Goal: Ask a question

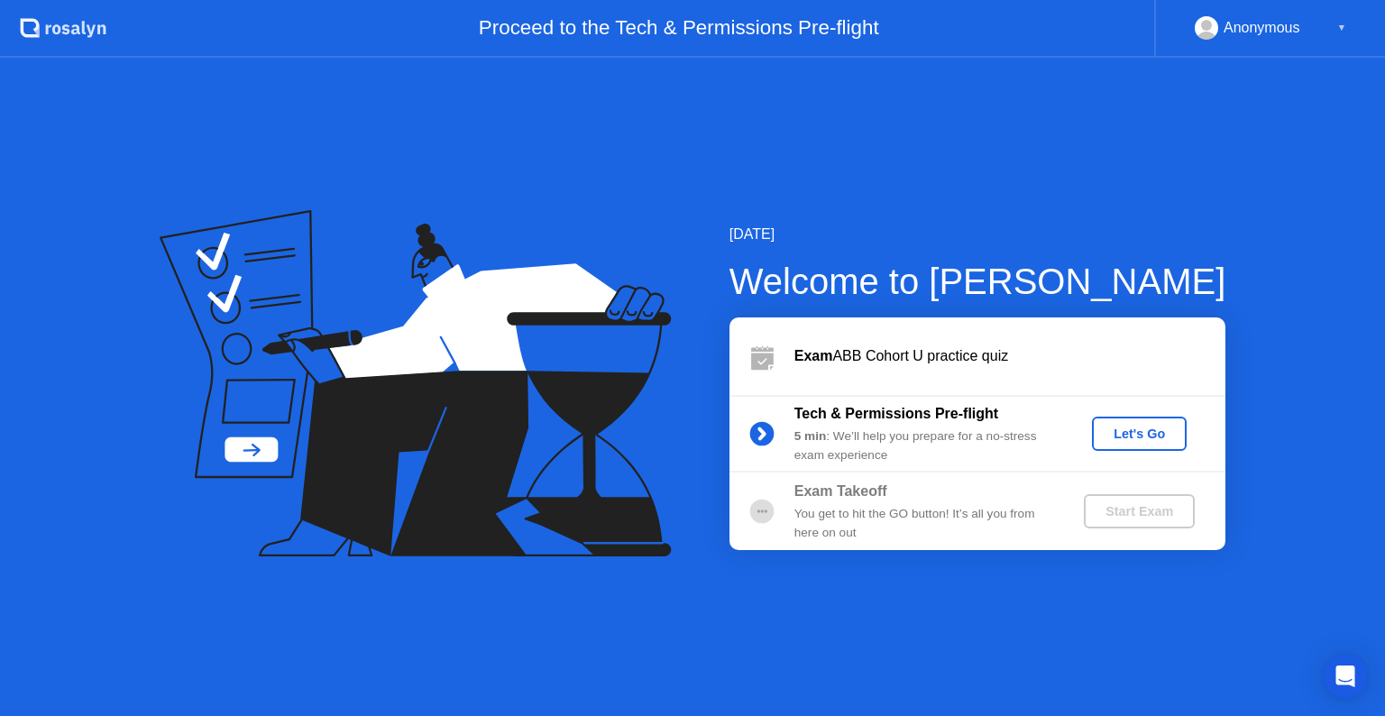
click at [1146, 430] on div "Let's Go" at bounding box center [1139, 434] width 80 height 14
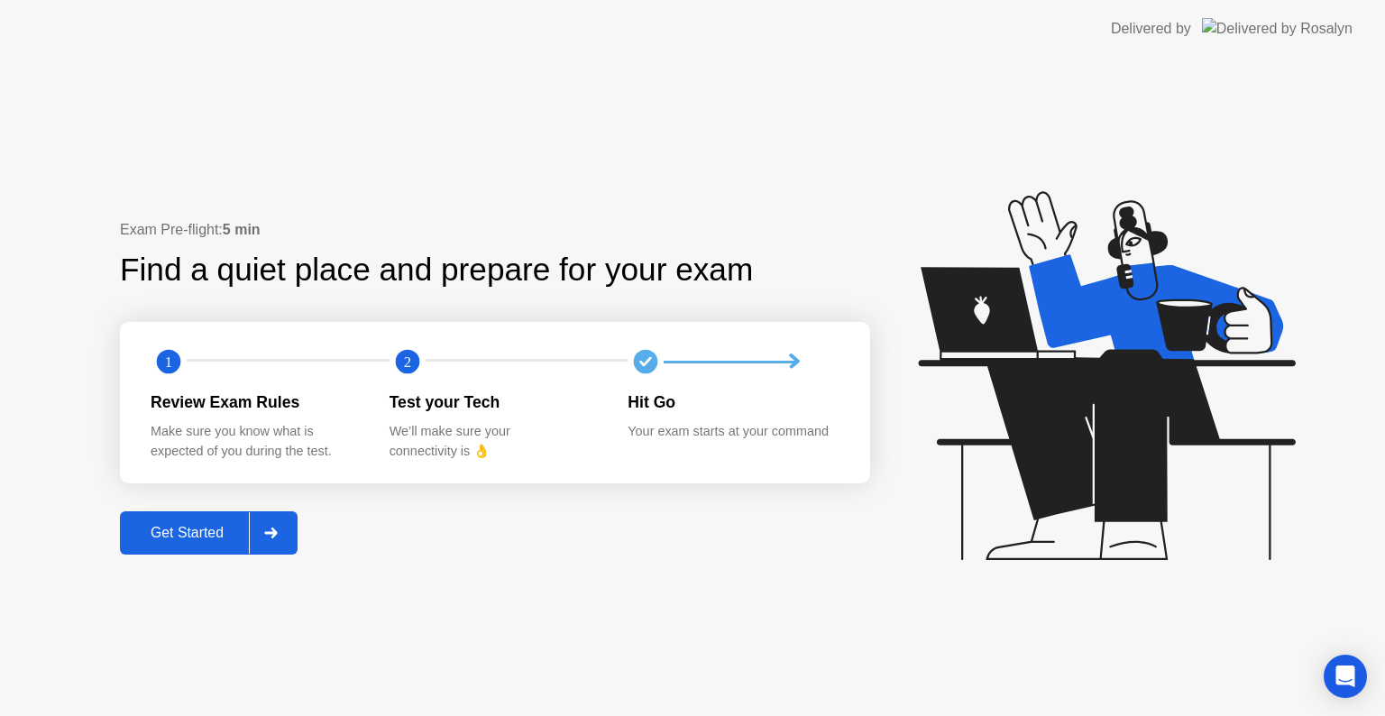
click at [200, 530] on div "Get Started" at bounding box center [187, 533] width 124 height 16
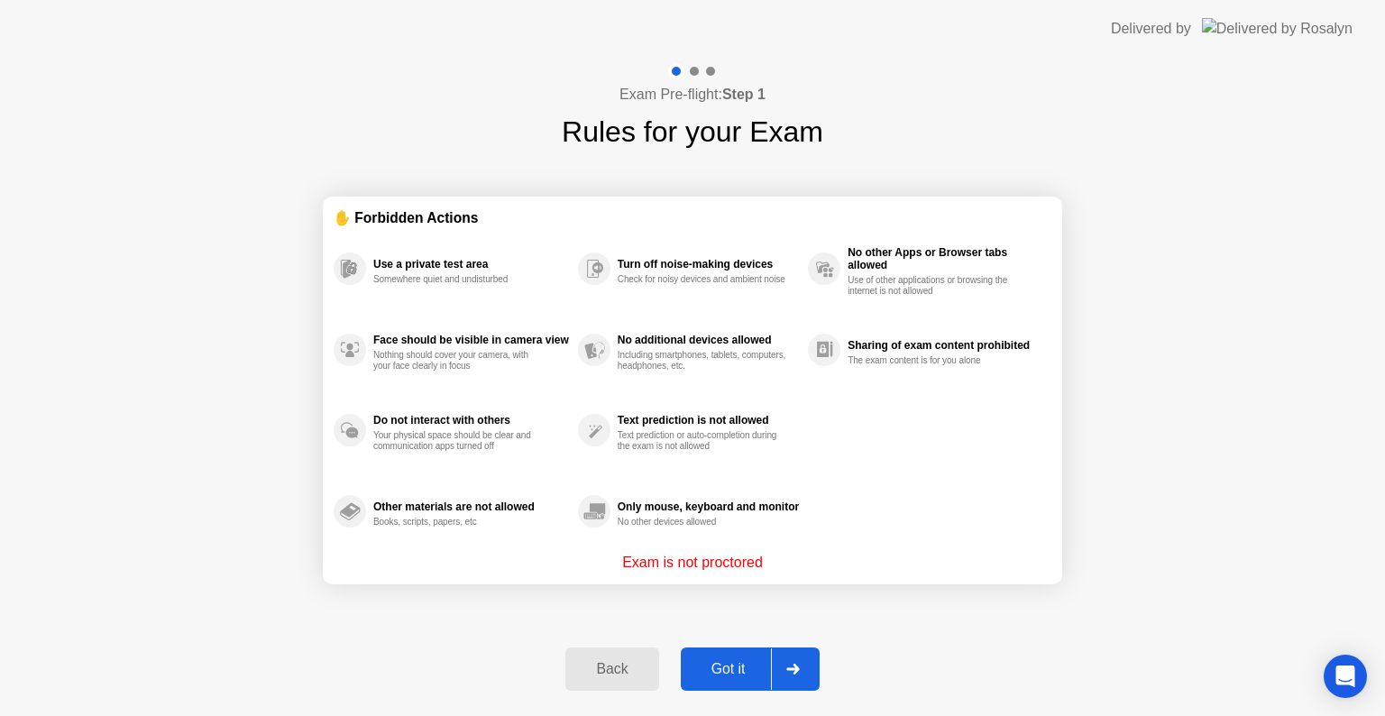
click at [727, 665] on div "Got it" at bounding box center [728, 669] width 85 height 16
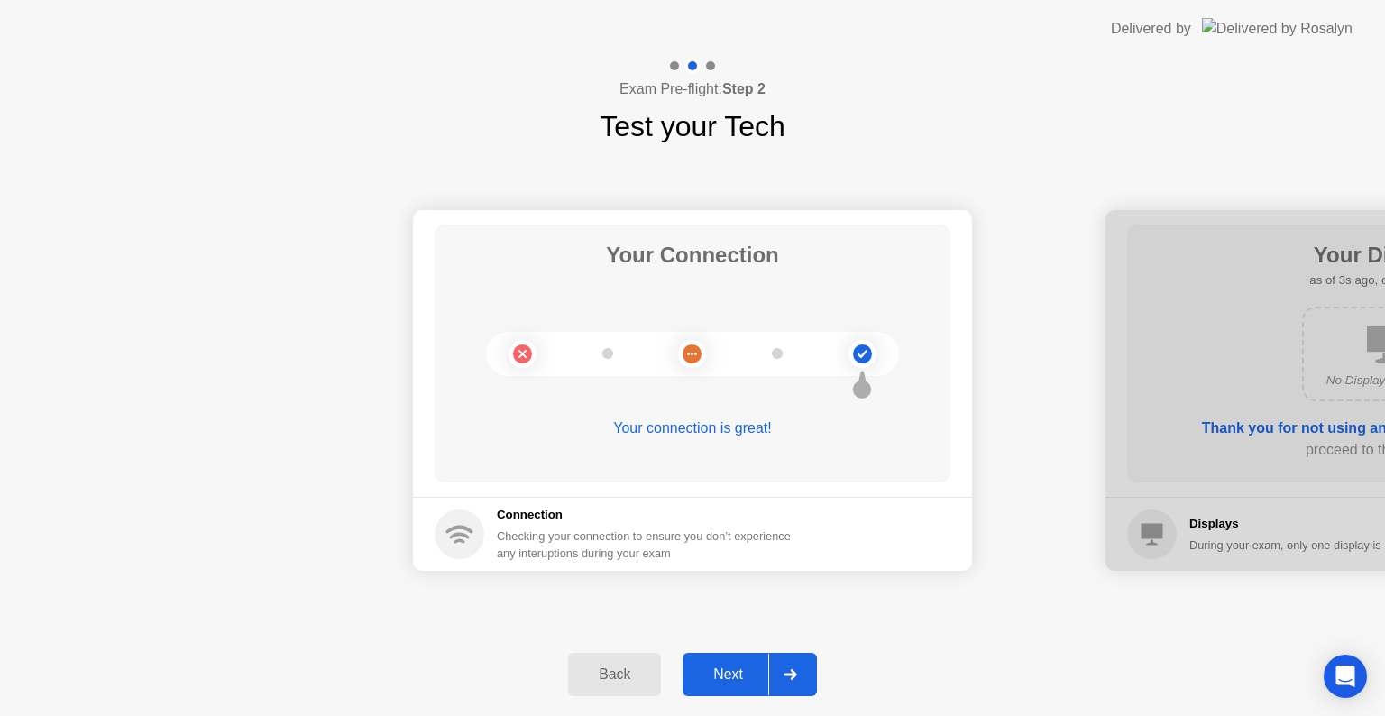
click at [739, 667] on div "Next" at bounding box center [728, 675] width 80 height 16
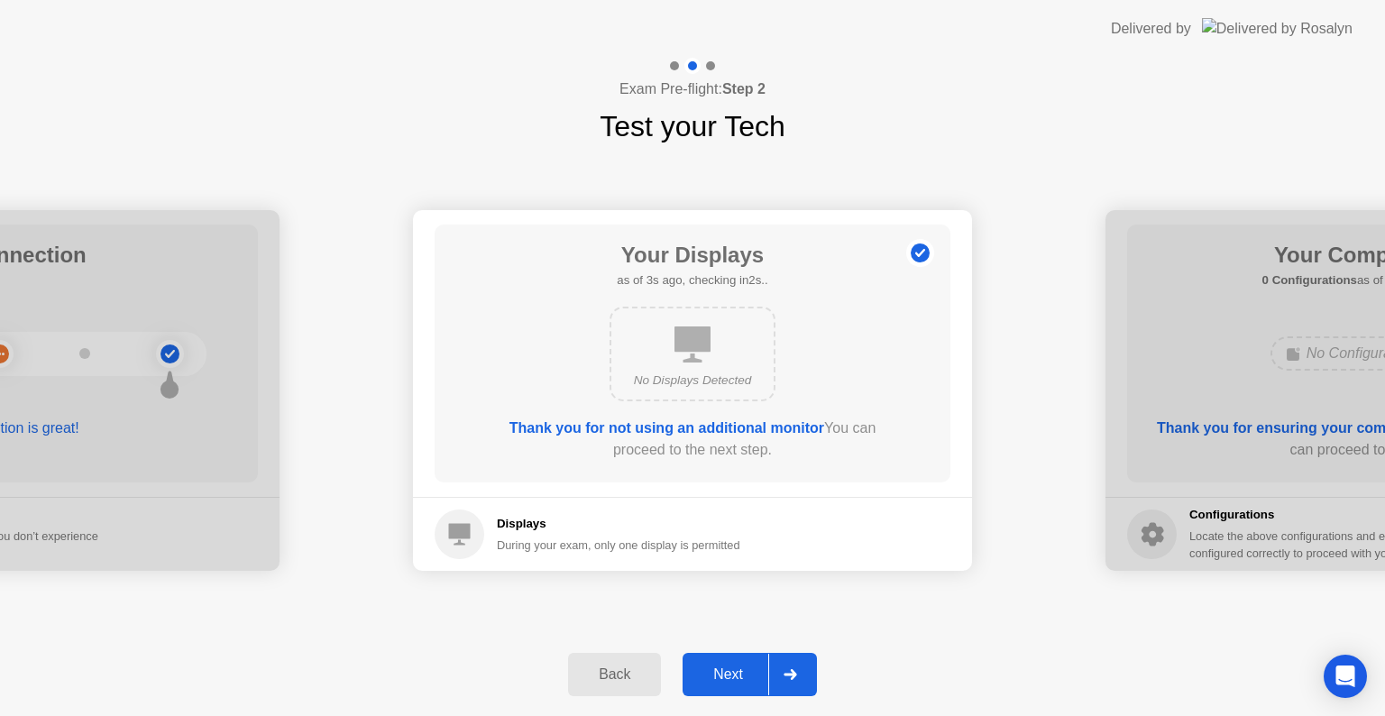
click at [739, 667] on div "Next" at bounding box center [728, 675] width 80 height 16
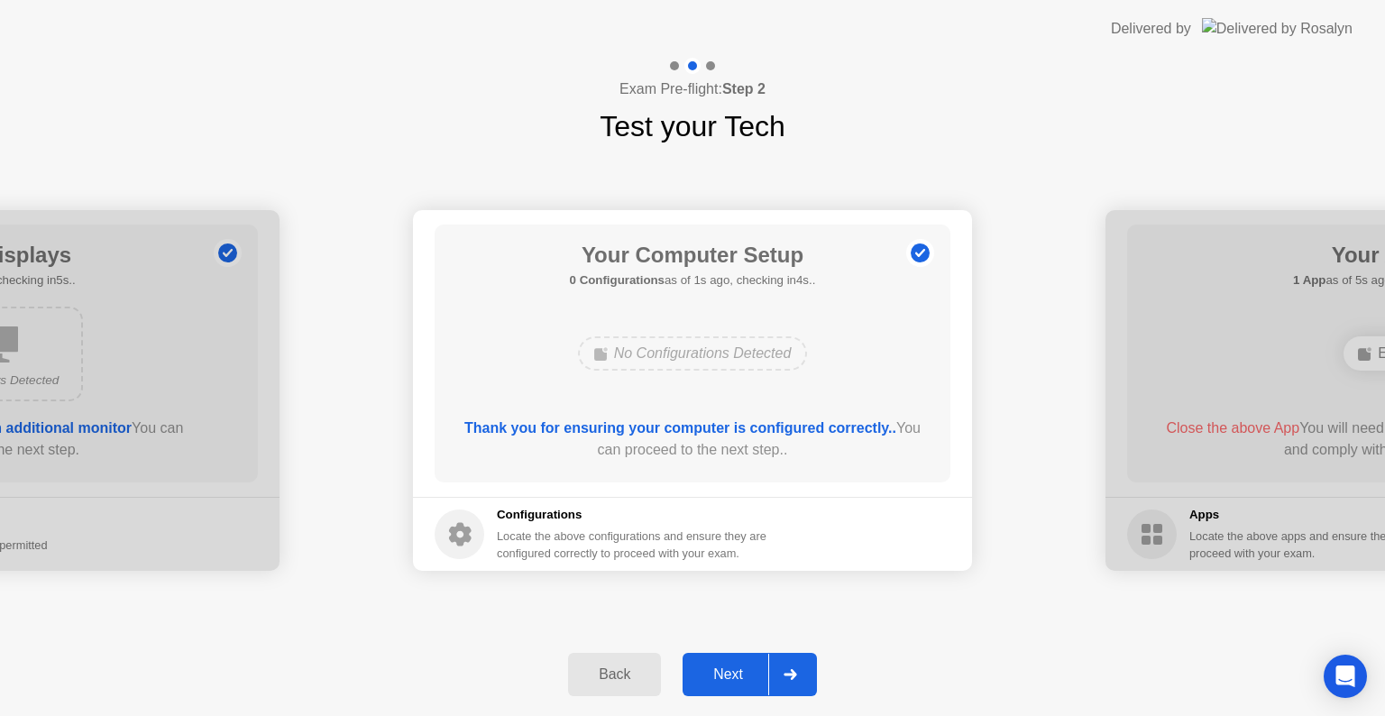
click at [739, 667] on div "Next" at bounding box center [728, 675] width 80 height 16
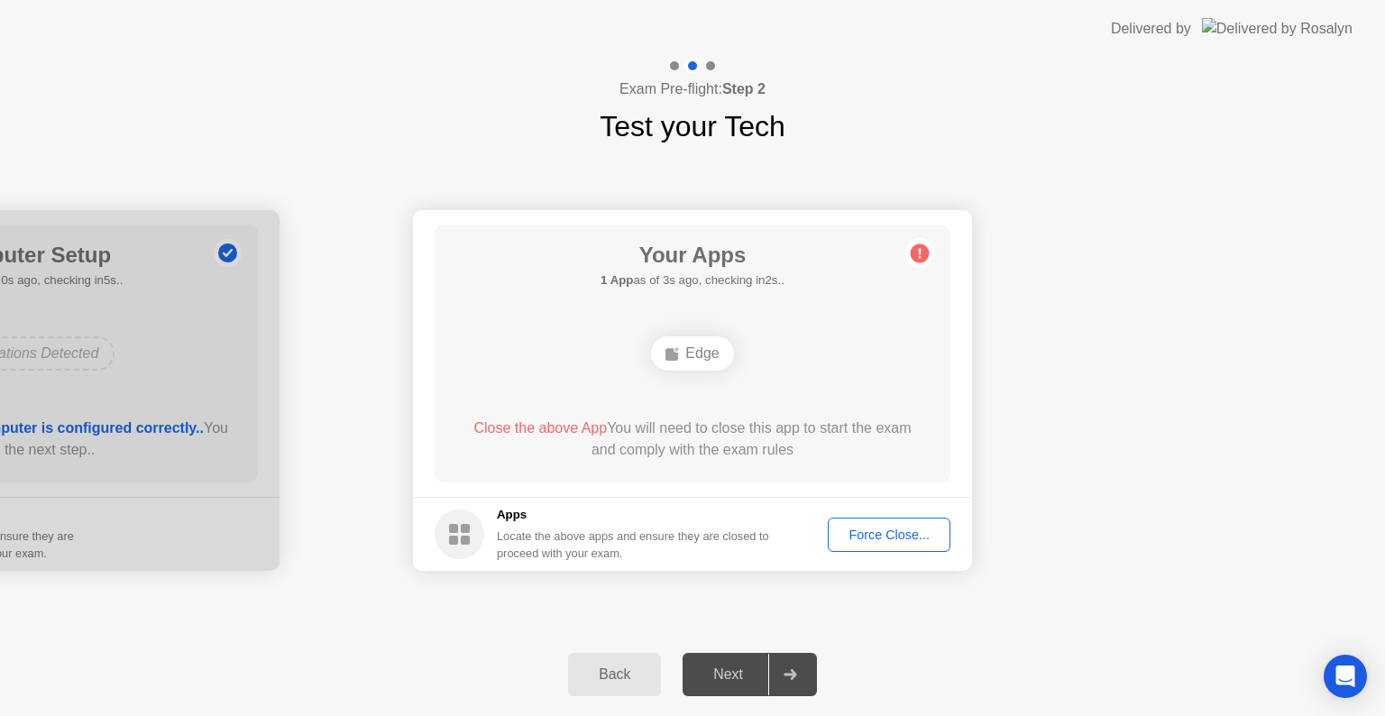
click at [739, 667] on div "Next" at bounding box center [728, 675] width 80 height 16
drag, startPoint x: 758, startPoint y: 678, endPoint x: 793, endPoint y: 671, distance: 35.9
drag, startPoint x: 793, startPoint y: 671, endPoint x: 877, endPoint y: 525, distance: 168.5
click at [877, 525] on div "Exam Pre-flight: Step 2 Test your Tech Your Connection Your connection is great…" at bounding box center [692, 387] width 1385 height 658
click at [877, 528] on div "Force Close..." at bounding box center [889, 535] width 110 height 14
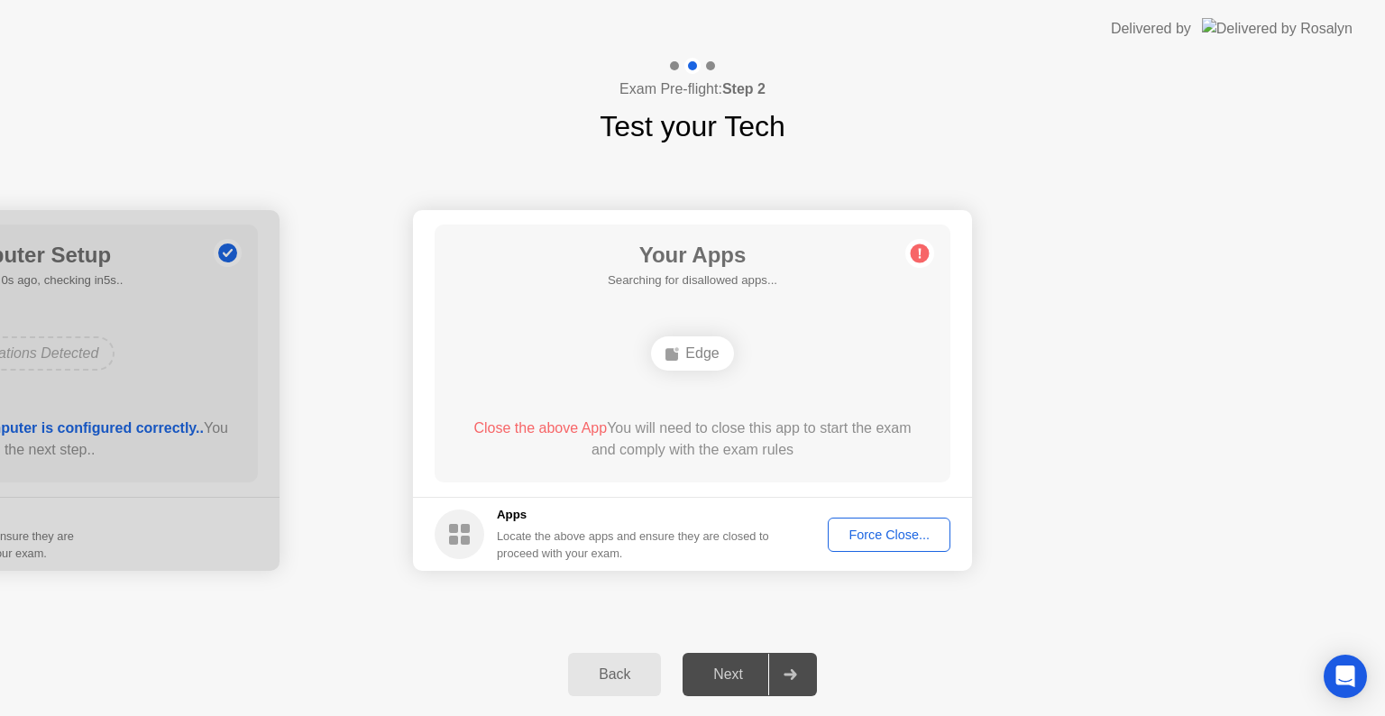
click at [696, 352] on div "Edge" at bounding box center [692, 353] width 82 height 34
click at [859, 528] on div "Force Close..." at bounding box center [889, 535] width 110 height 14
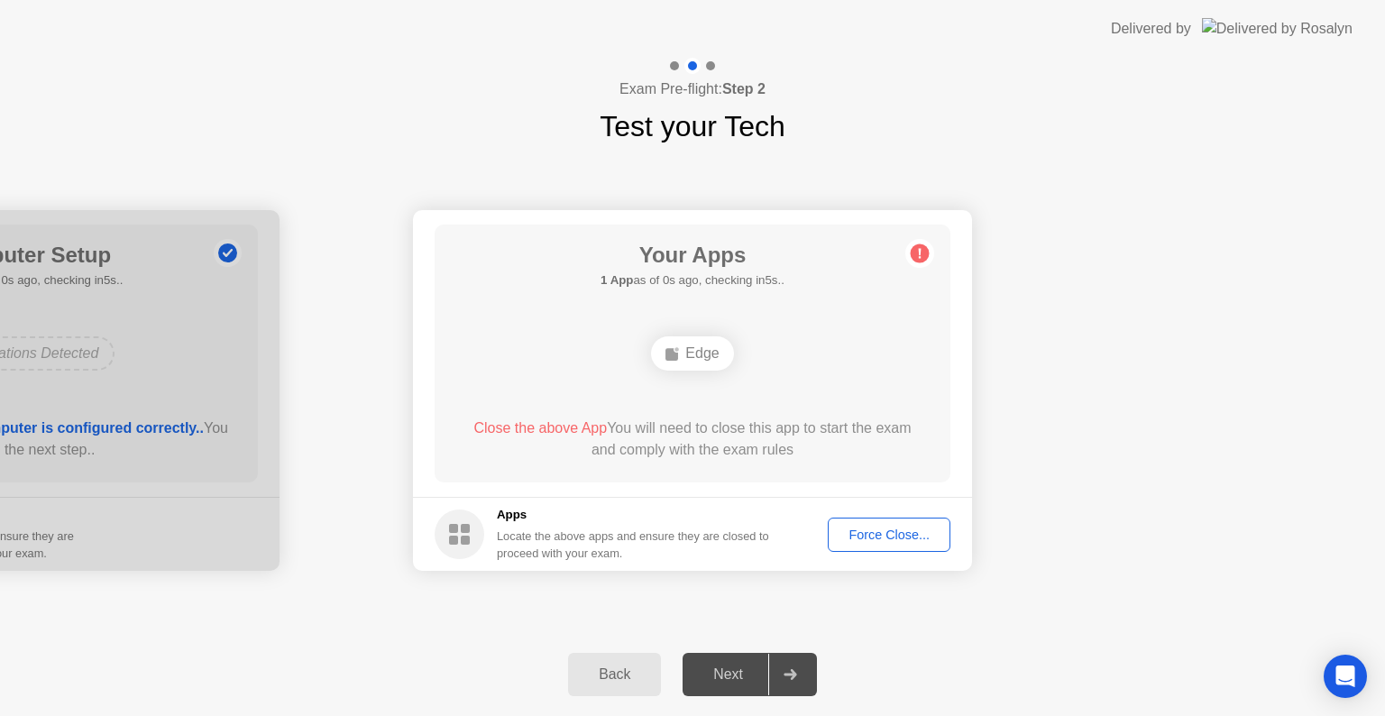
click at [1082, 642] on div "Back Next" at bounding box center [692, 674] width 1385 height 83
click at [888, 528] on div "Force Close..." at bounding box center [889, 535] width 110 height 14
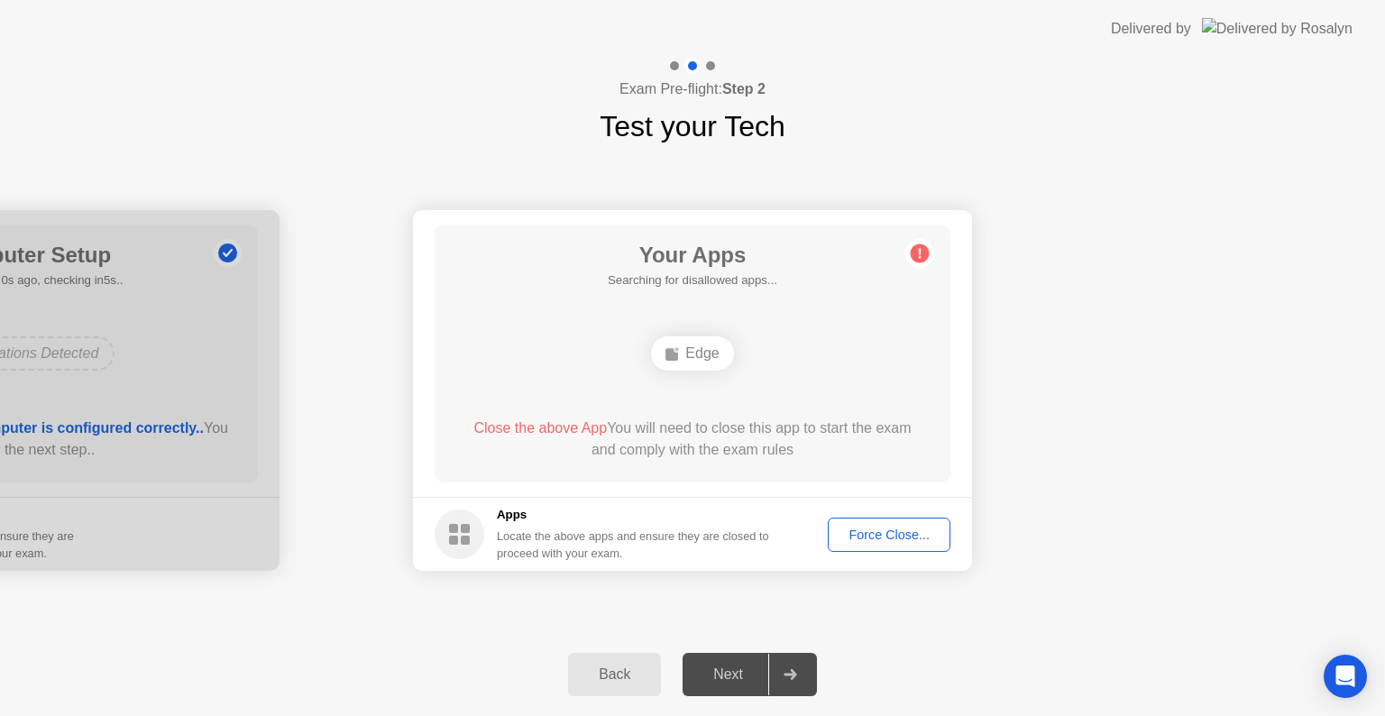
drag, startPoint x: 539, startPoint y: 426, endPoint x: 723, endPoint y: 345, distance: 200.7
click at [723, 345] on div "Your Apps Searching for disallowed apps... Edge Close the above App You will ne…" at bounding box center [693, 354] width 516 height 258
drag, startPoint x: 723, startPoint y: 345, endPoint x: 928, endPoint y: 263, distance: 220.6
click at [928, 263] on main "Your Apps Searching for disallowed apps... Edge Close the above App You will ne…" at bounding box center [692, 353] width 559 height 287
click at [928, 263] on icon at bounding box center [920, 253] width 29 height 29
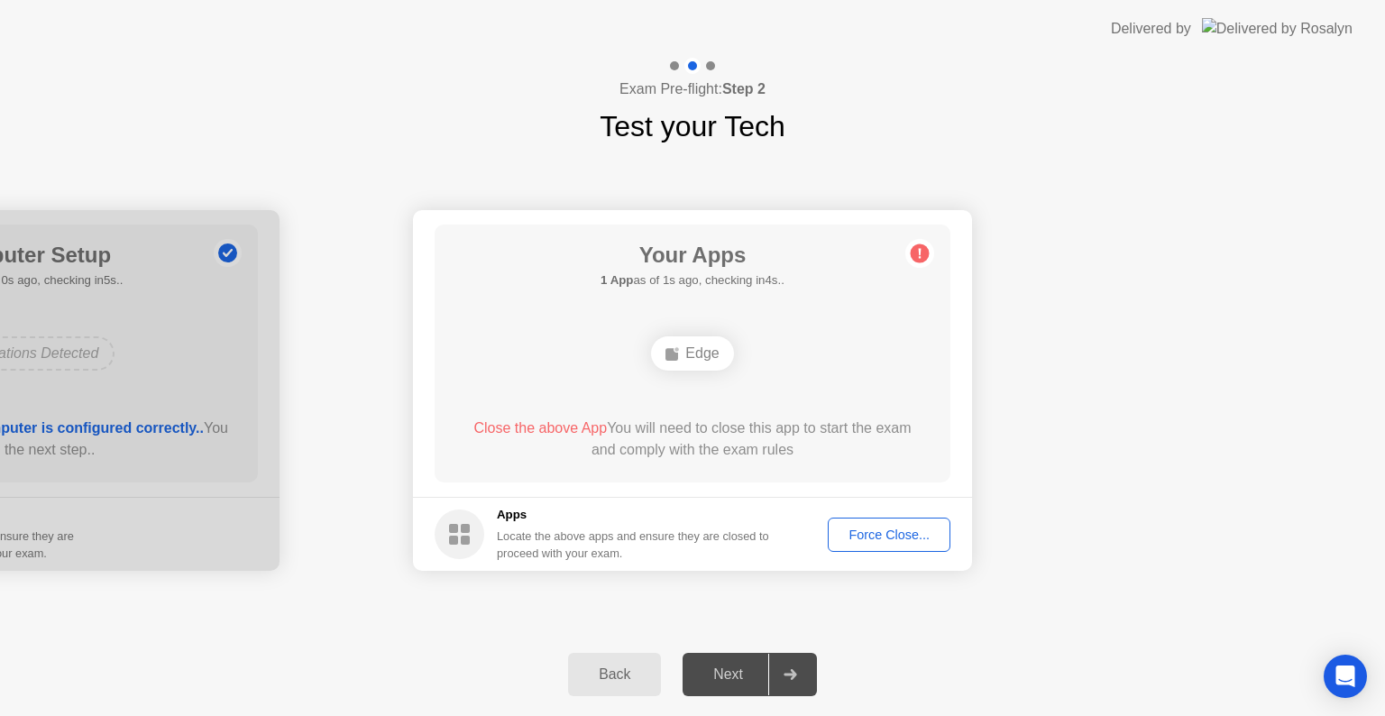
click at [866, 530] on div "Force Close..." at bounding box center [889, 535] width 110 height 14
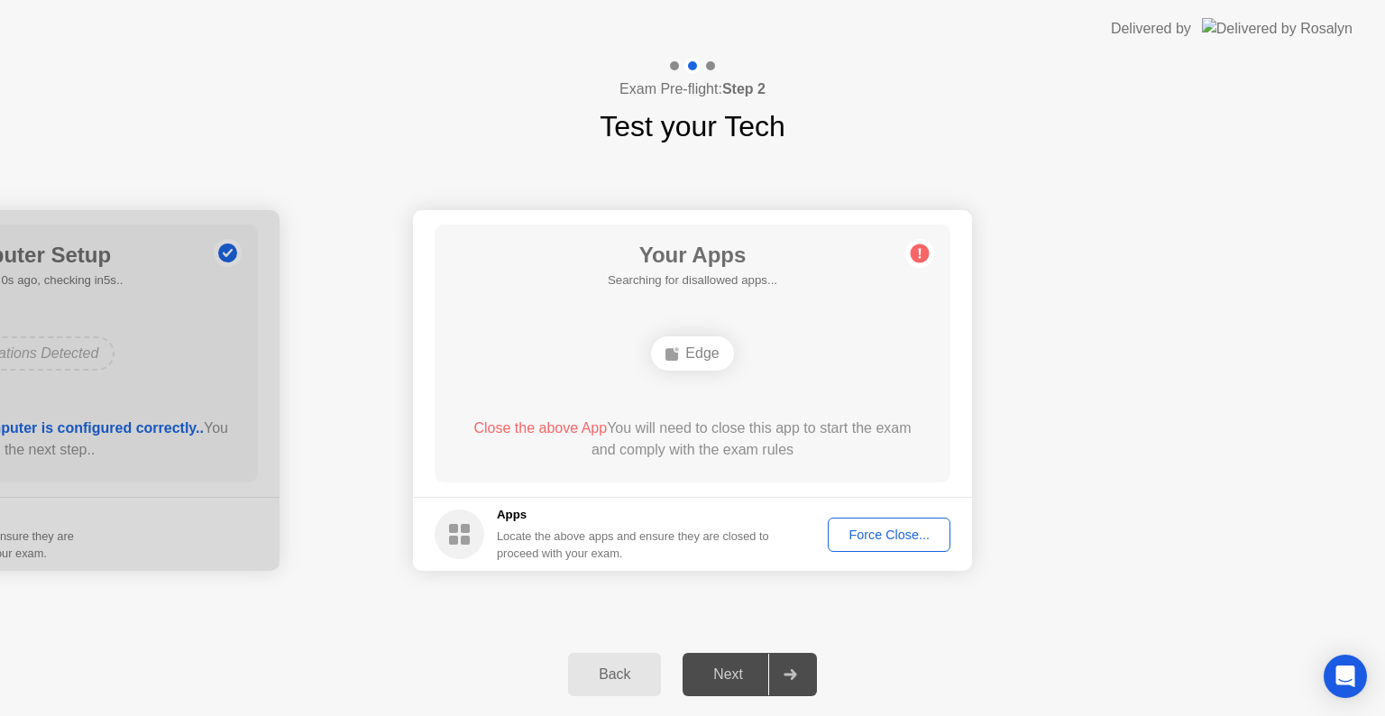
click at [719, 667] on div "Next" at bounding box center [728, 675] width 80 height 16
click at [691, 350] on div "Edge" at bounding box center [692, 353] width 82 height 34
click at [880, 538] on div "Force Close..." at bounding box center [889, 535] width 110 height 14
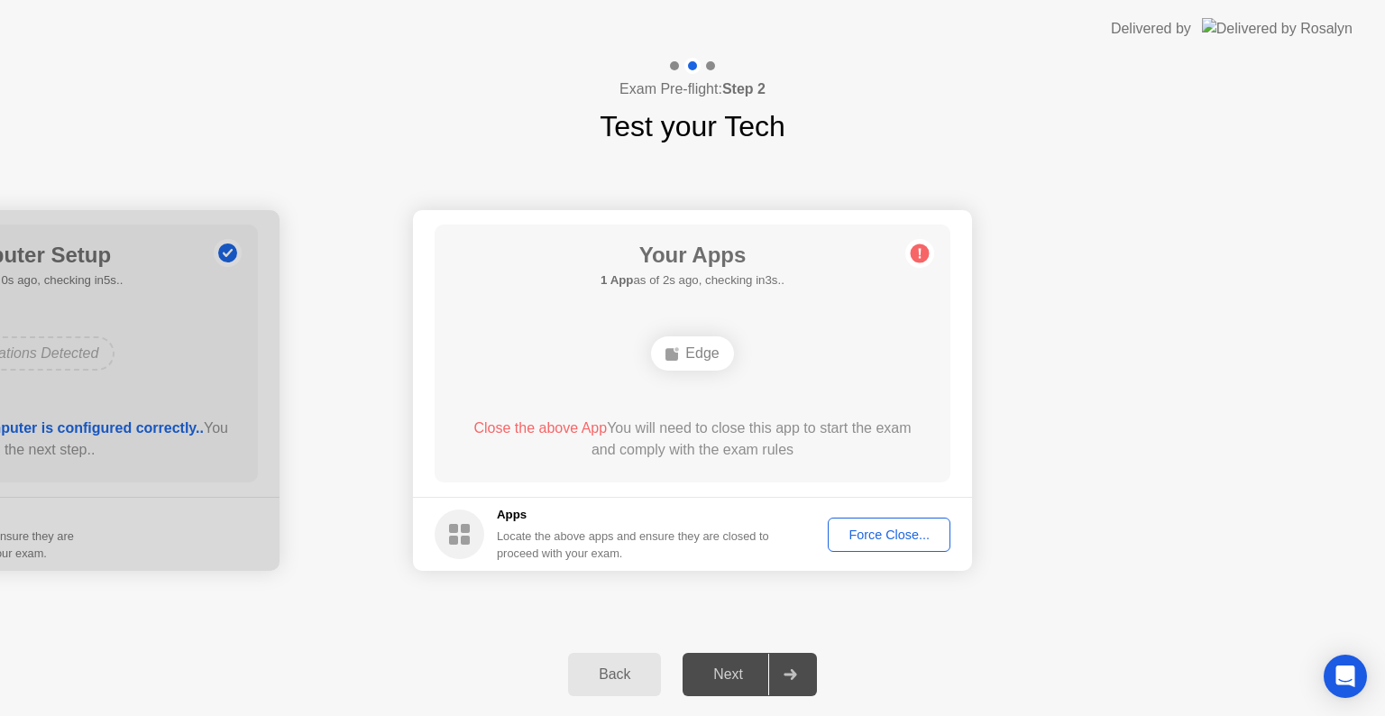
click at [689, 354] on div "Edge" at bounding box center [692, 353] width 82 height 34
click at [534, 425] on span "Close the above App" at bounding box center [540, 427] width 133 height 15
click at [842, 528] on div "Force Close..." at bounding box center [889, 535] width 110 height 14
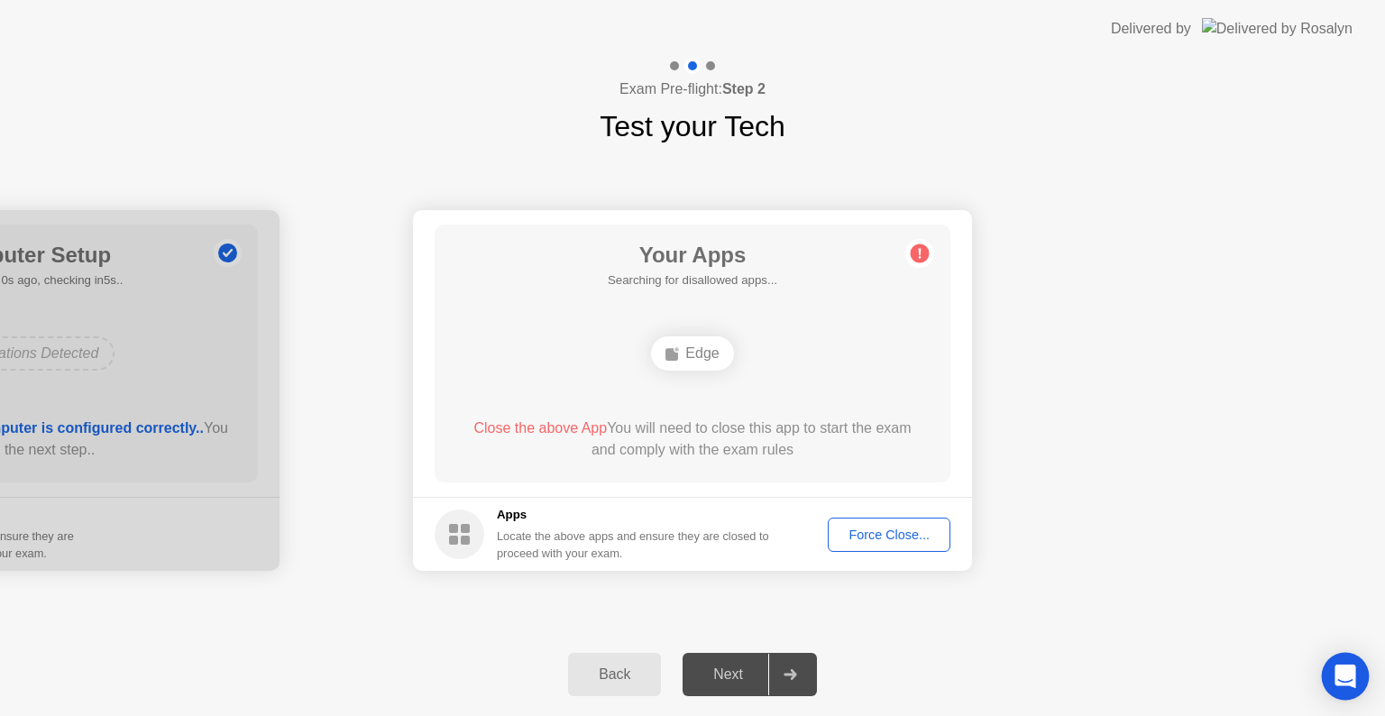
click at [1353, 678] on icon "Open Intercom Messenger" at bounding box center [1345, 676] width 21 height 23
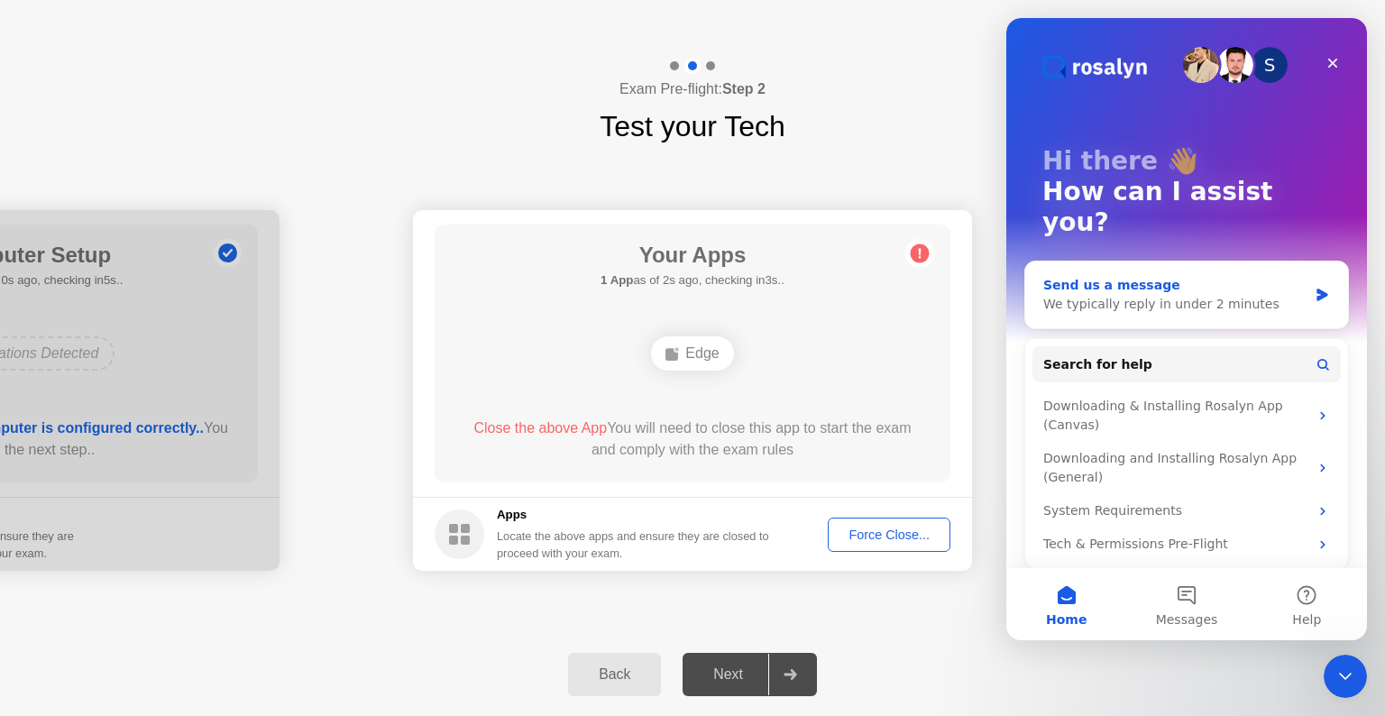
click at [1277, 276] on div "Send us a message" at bounding box center [1176, 285] width 264 height 19
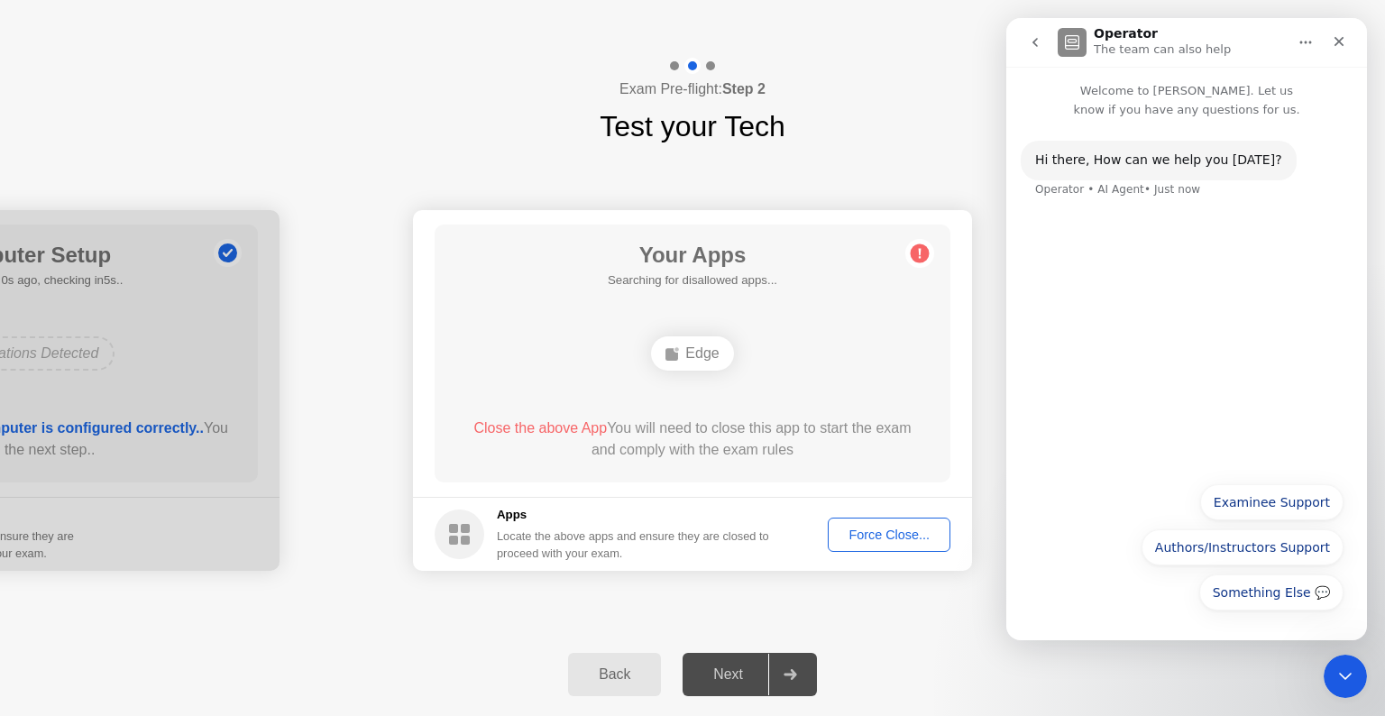
click at [1176, 299] on div "Hi ​there, How can we help you [DATE]? Operator • AI Agent • Just now" at bounding box center [1187, 296] width 361 height 354
click at [1248, 590] on button "Something Else 💬" at bounding box center [1272, 593] width 144 height 36
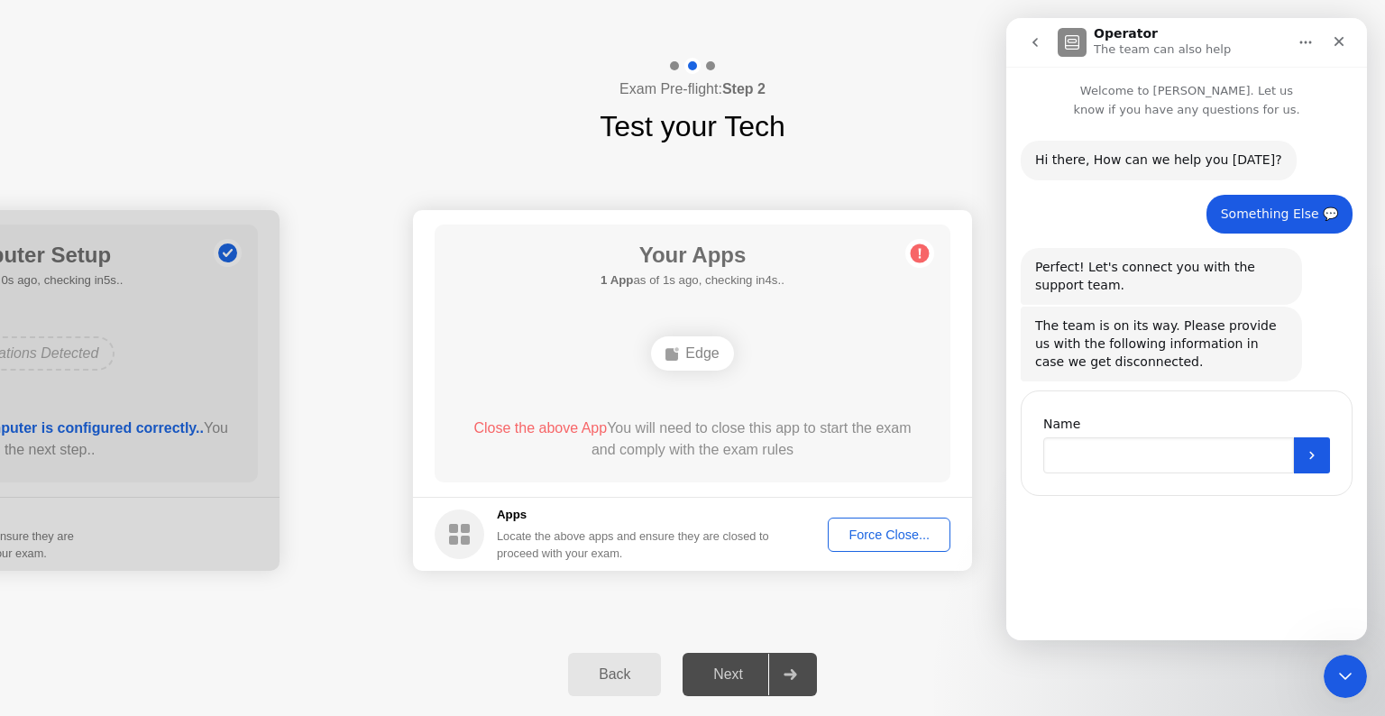
click at [1198, 461] on input "Name" at bounding box center [1169, 455] width 251 height 36
type input "**********"
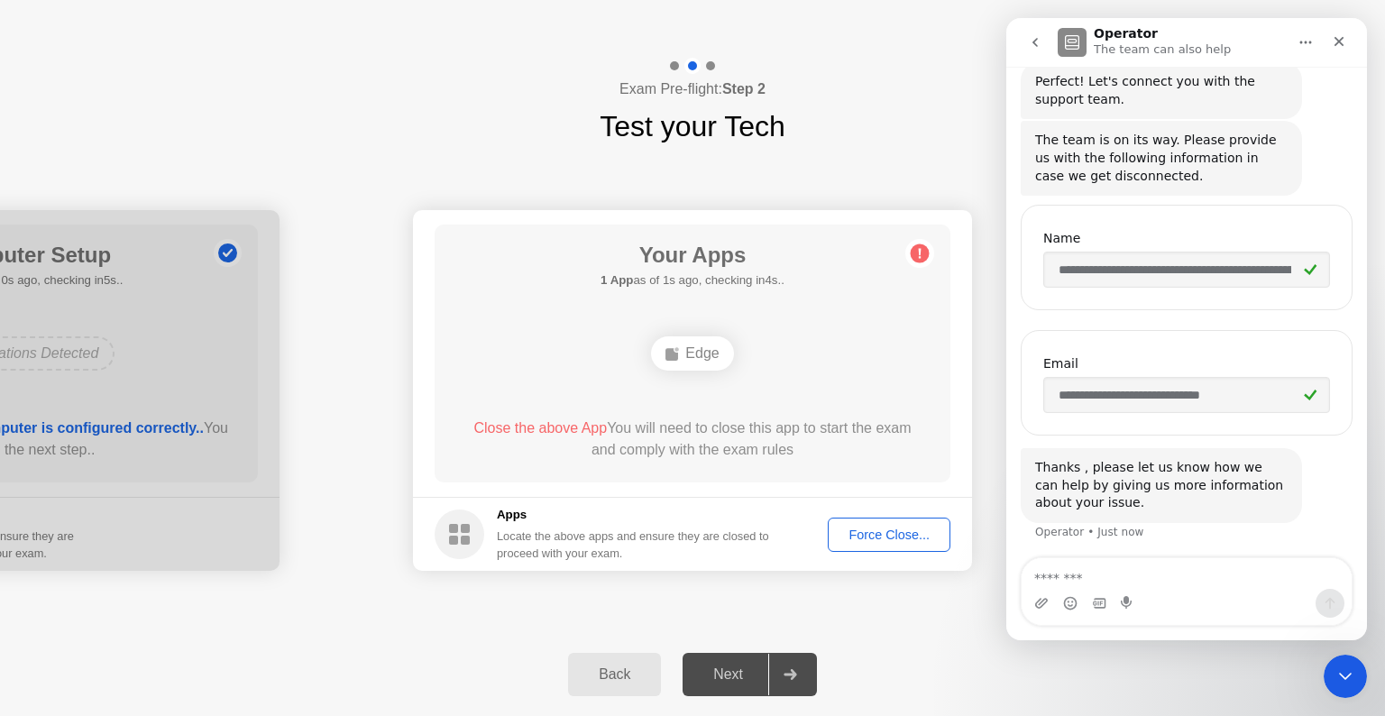
scroll to position [188, 0]
click at [917, 293] on div "Your Apps 1 App as of 1s ago, checking in4s.. Edge Close the above App You will…" at bounding box center [693, 354] width 516 height 258
click at [1332, 40] on icon "Close" at bounding box center [1339, 41] width 14 height 14
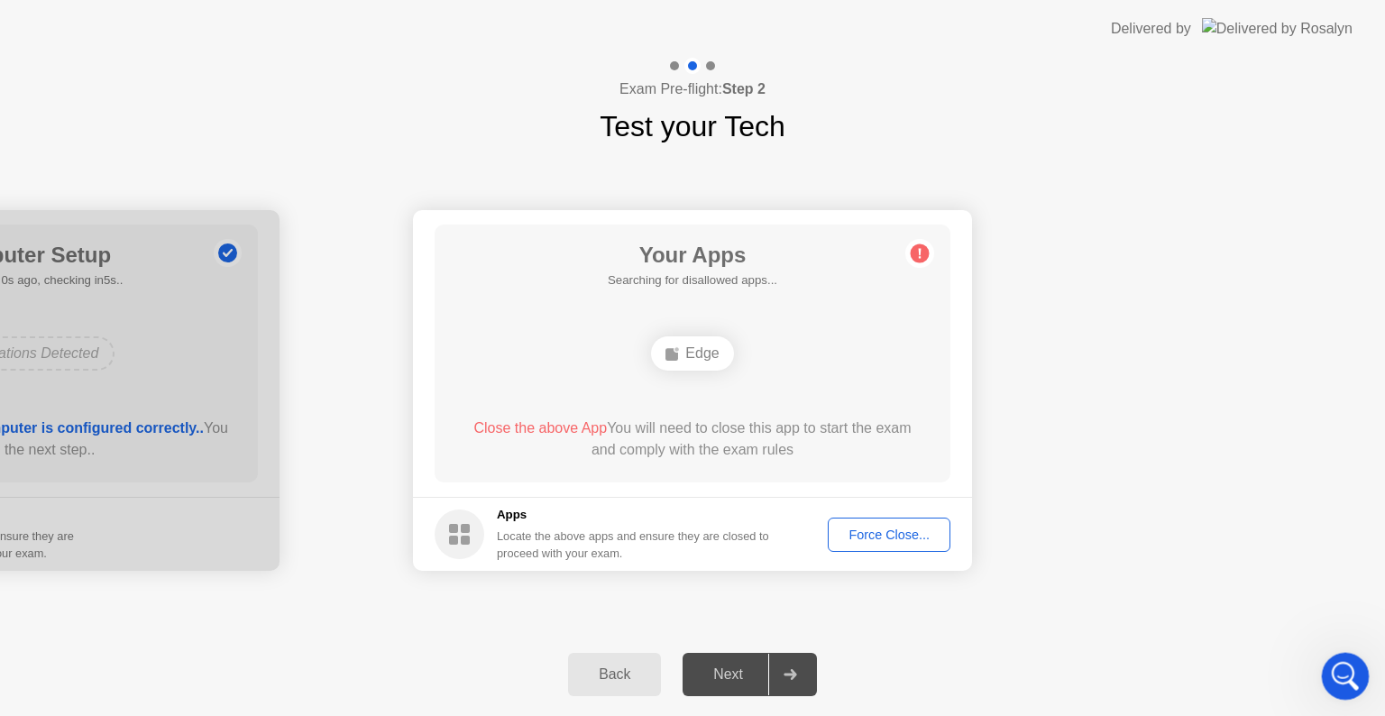
click at [1352, 694] on div "Open Intercom Messenger" at bounding box center [1343, 674] width 60 height 60
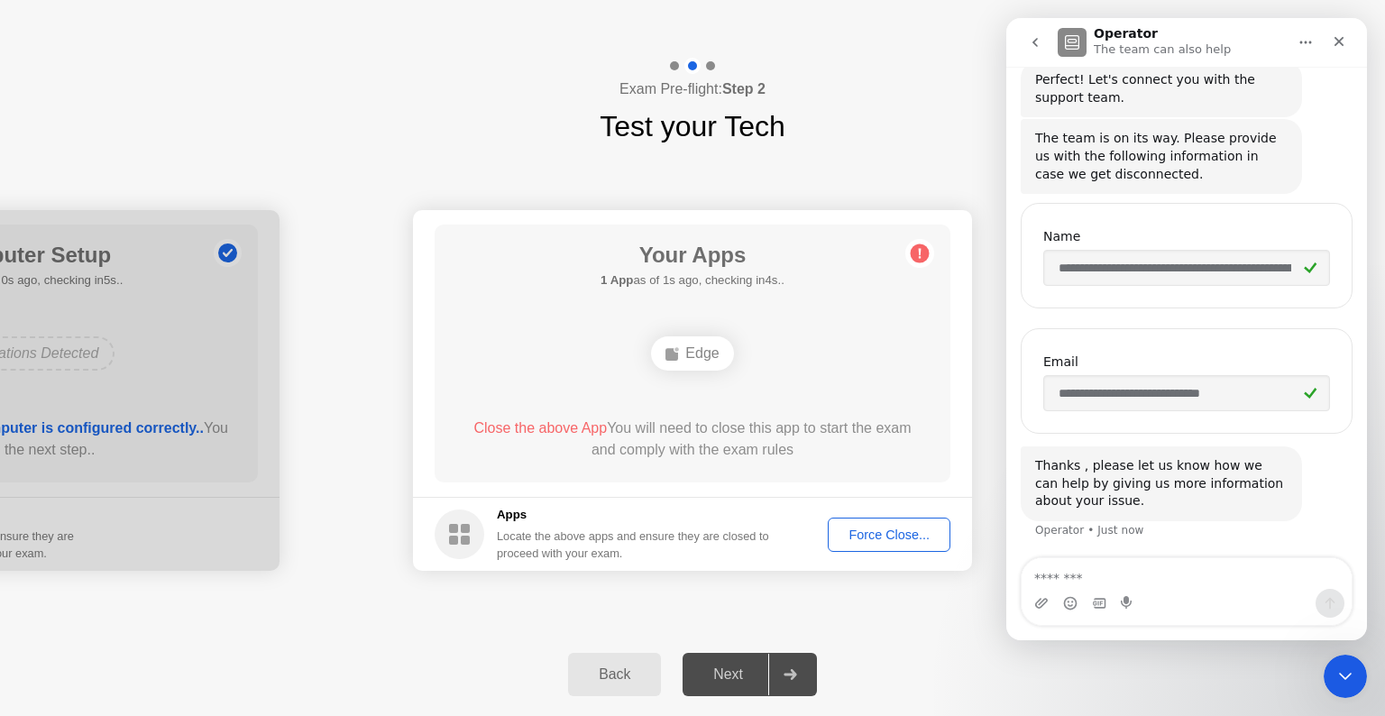
click at [1234, 271] on input "**********" at bounding box center [1187, 268] width 287 height 36
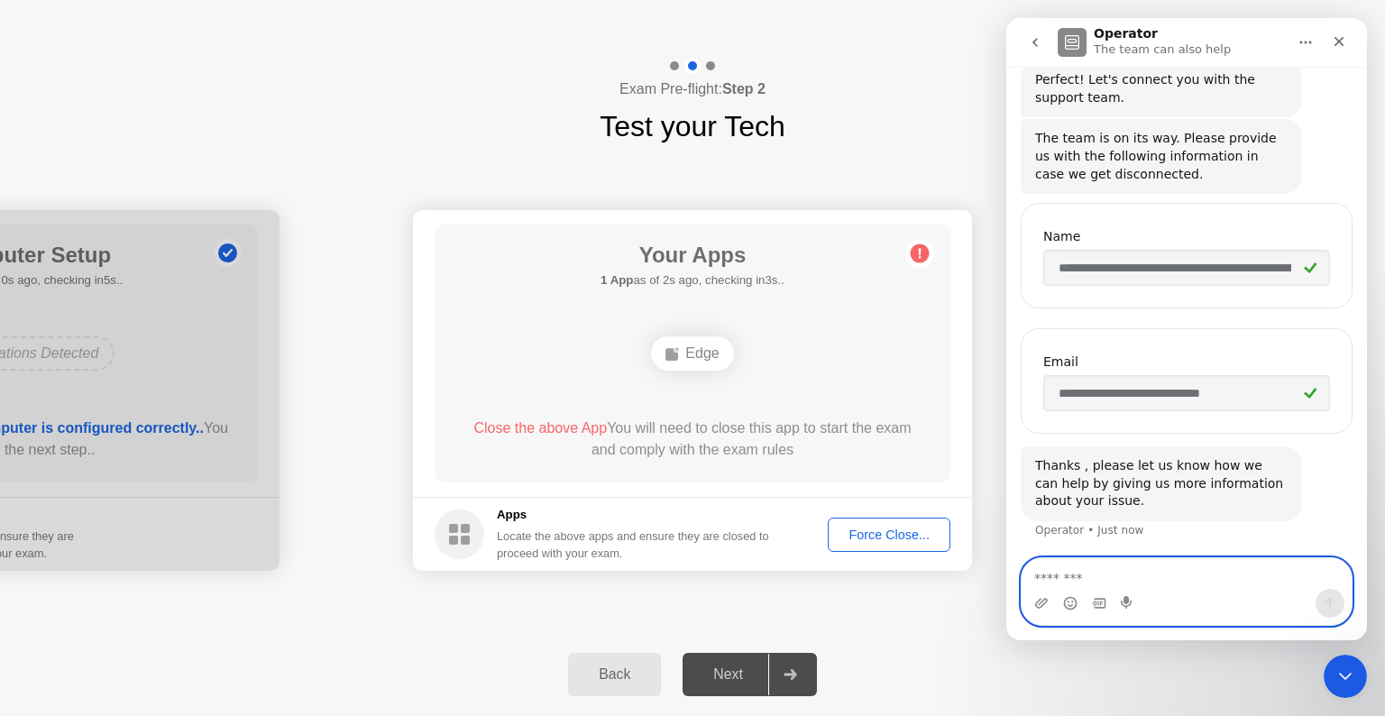
click at [1126, 559] on textarea "Message…" at bounding box center [1187, 573] width 330 height 31
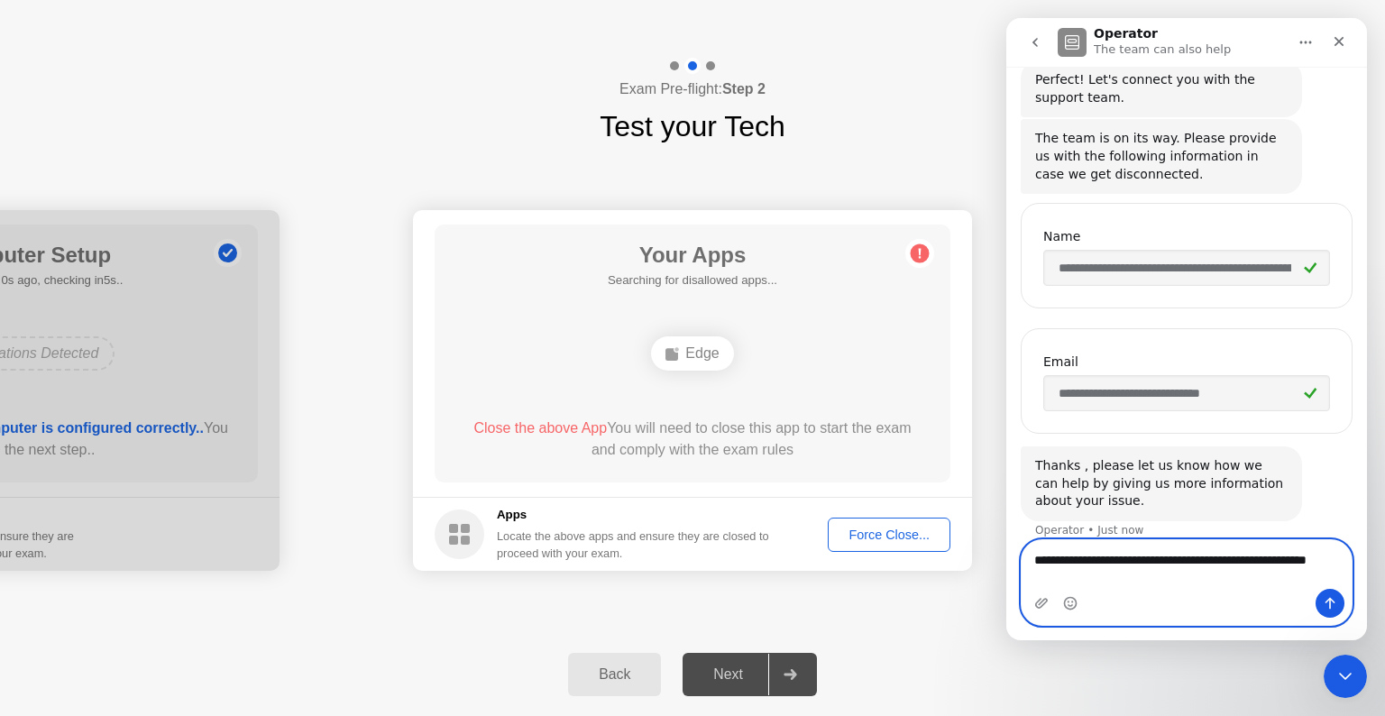
scroll to position [206, 0]
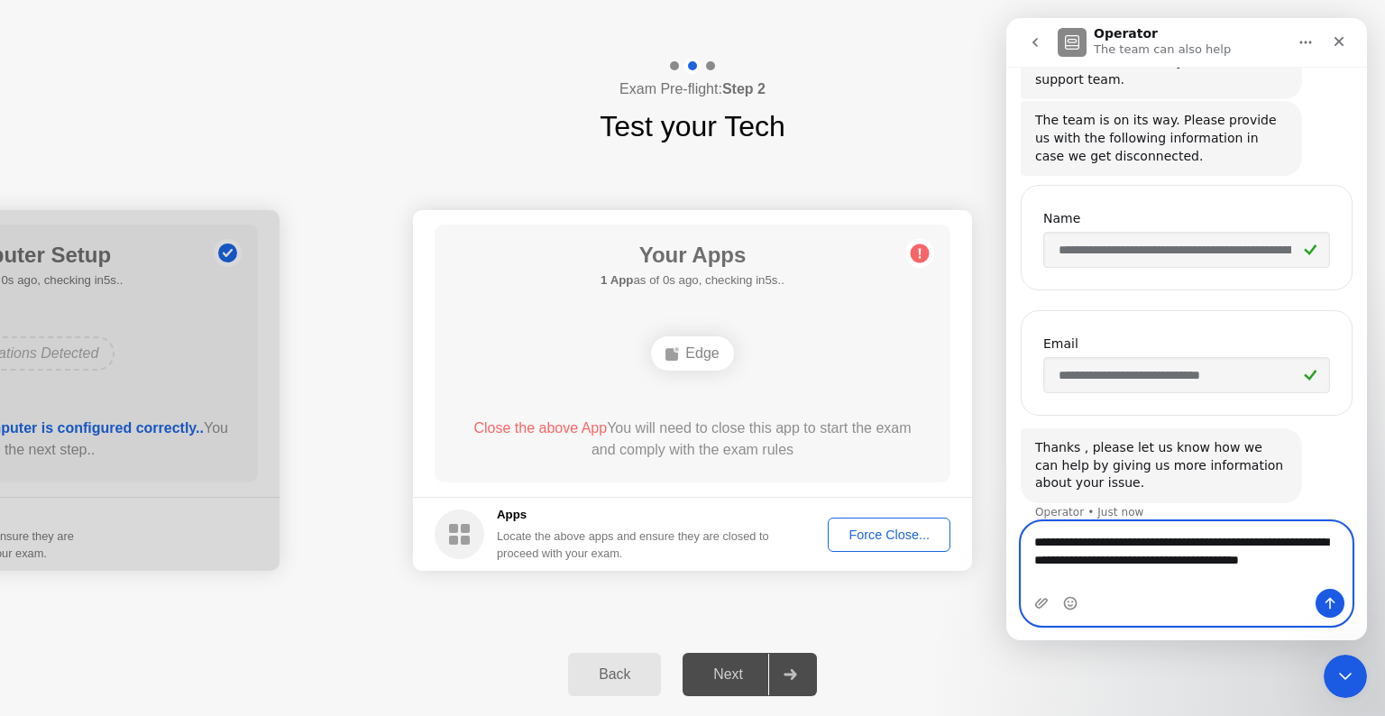
type textarea "**********"
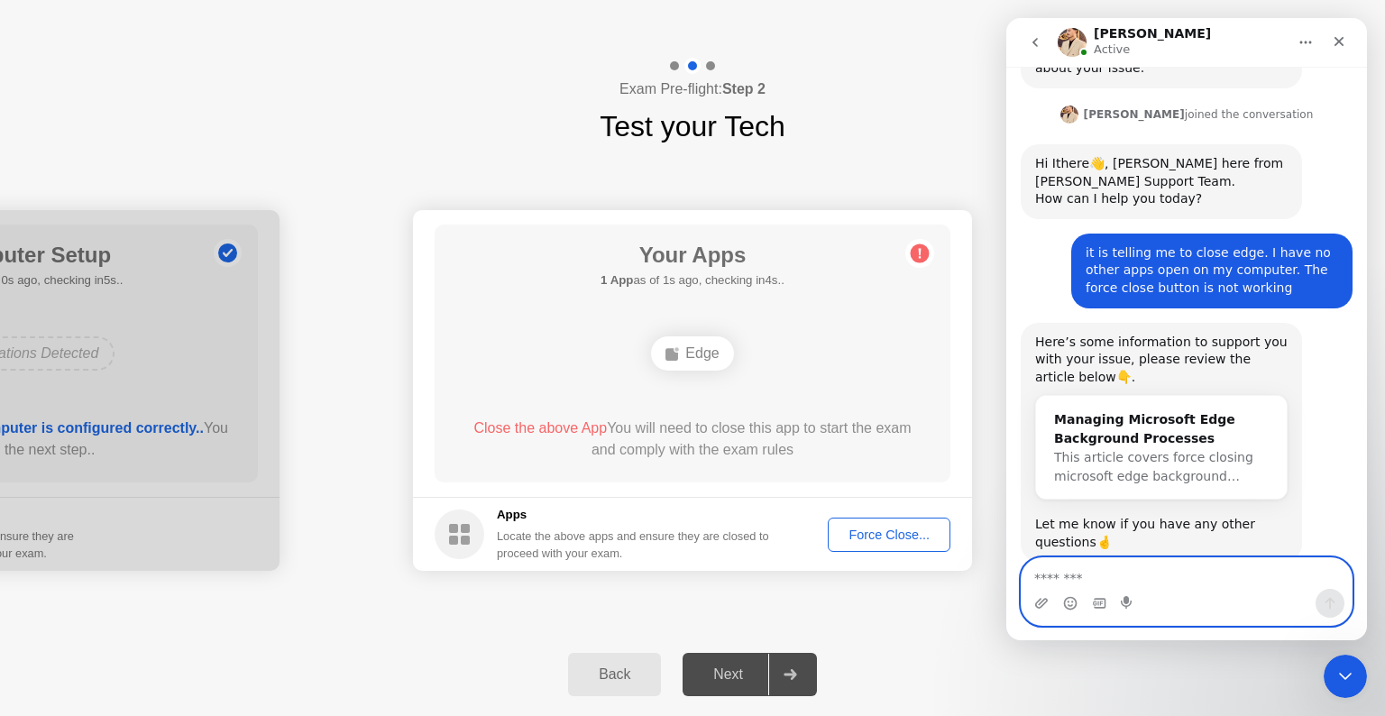
scroll to position [661, 0]
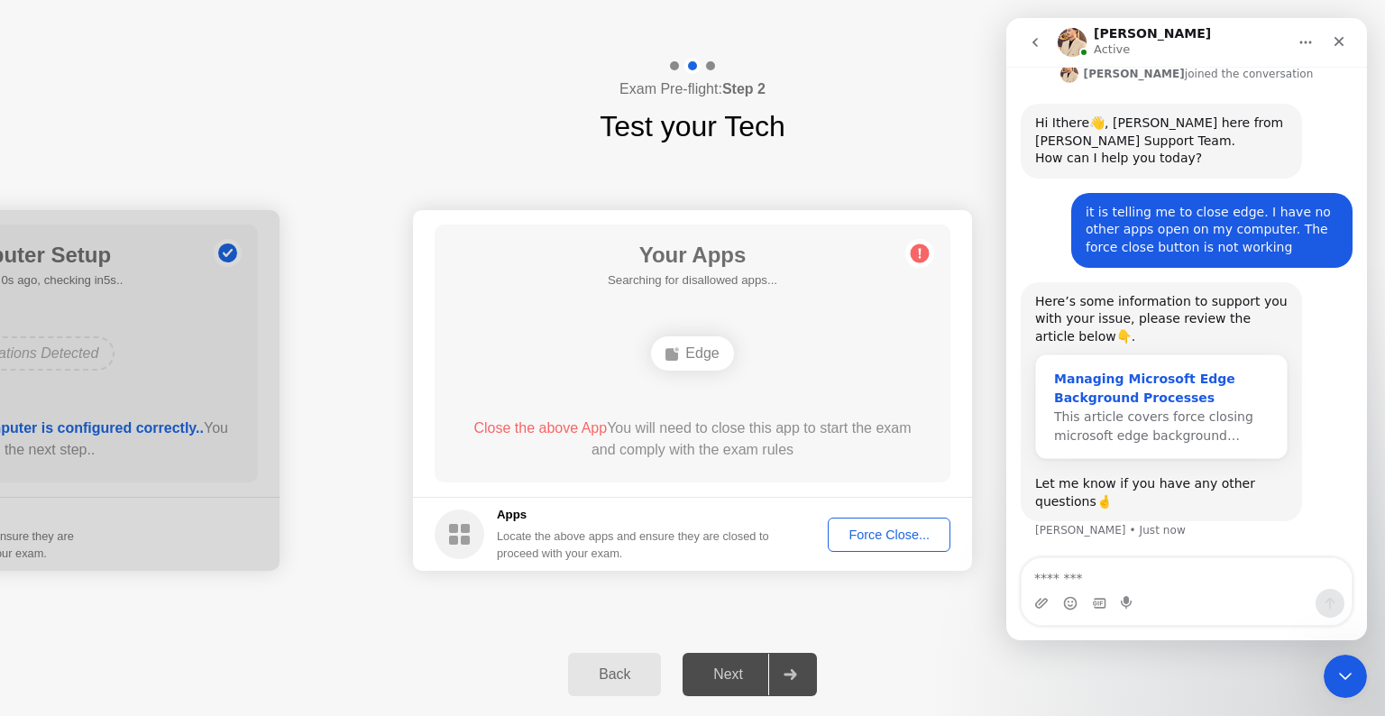
click at [1151, 392] on div "Managing Microsoft Edge Background Processes" at bounding box center [1161, 389] width 215 height 38
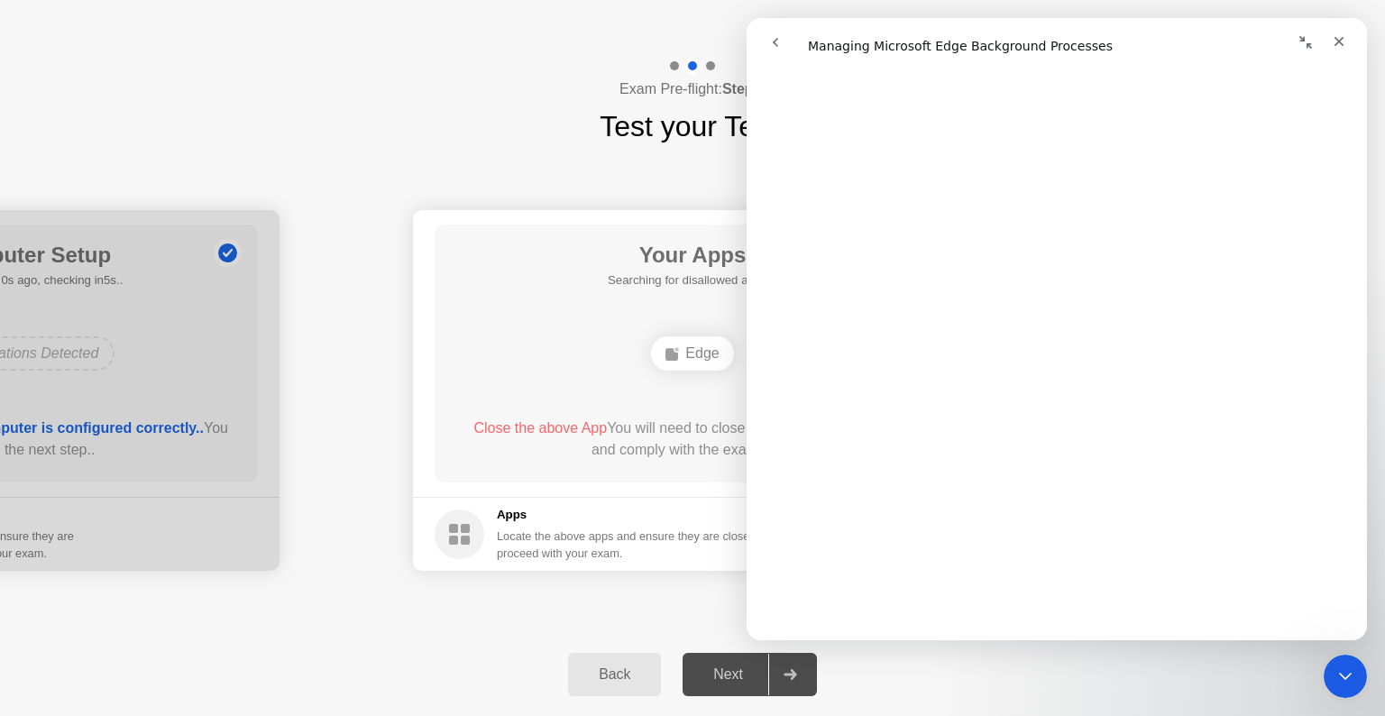
scroll to position [393, 0]
click at [710, 531] on div "Locate the above apps and ensure they are closed to proceed with your exam." at bounding box center [633, 545] width 273 height 34
click at [1331, 33] on div "Close" at bounding box center [1339, 41] width 32 height 32
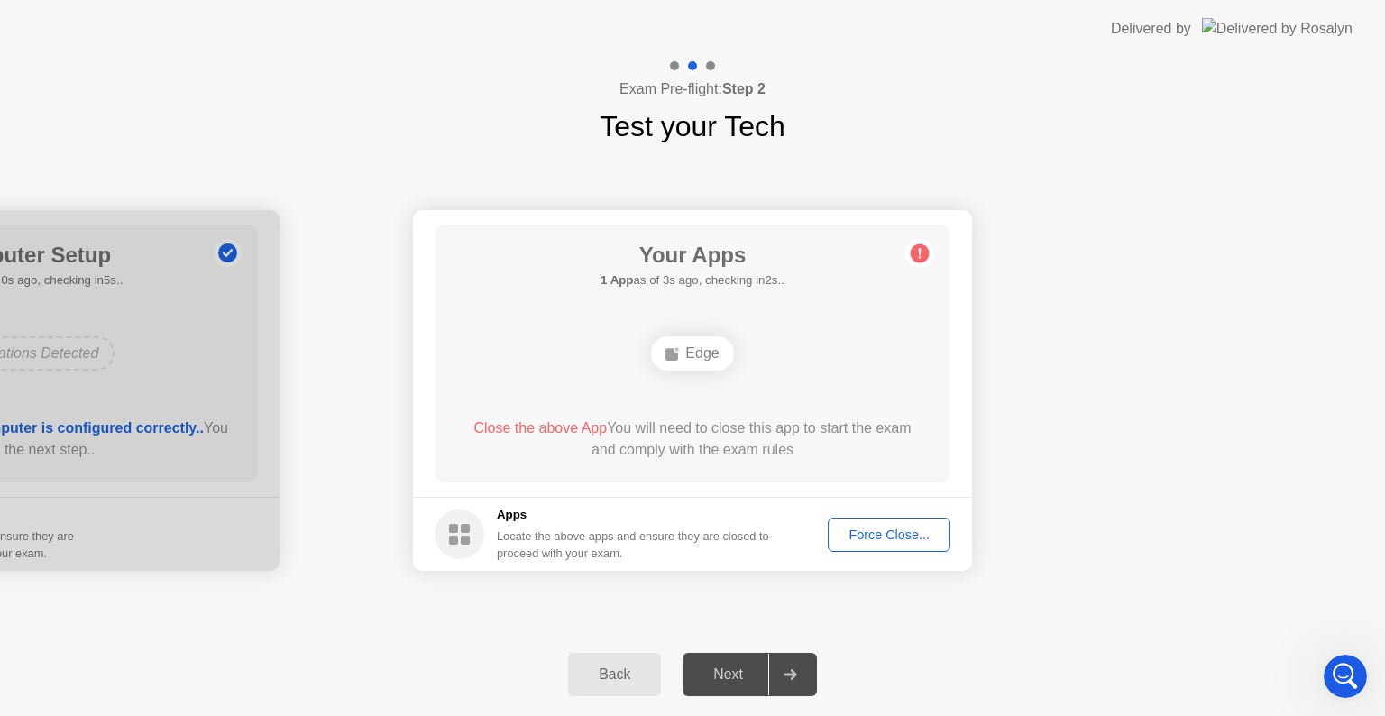
click at [893, 548] on button "Force Close..." at bounding box center [889, 535] width 123 height 34
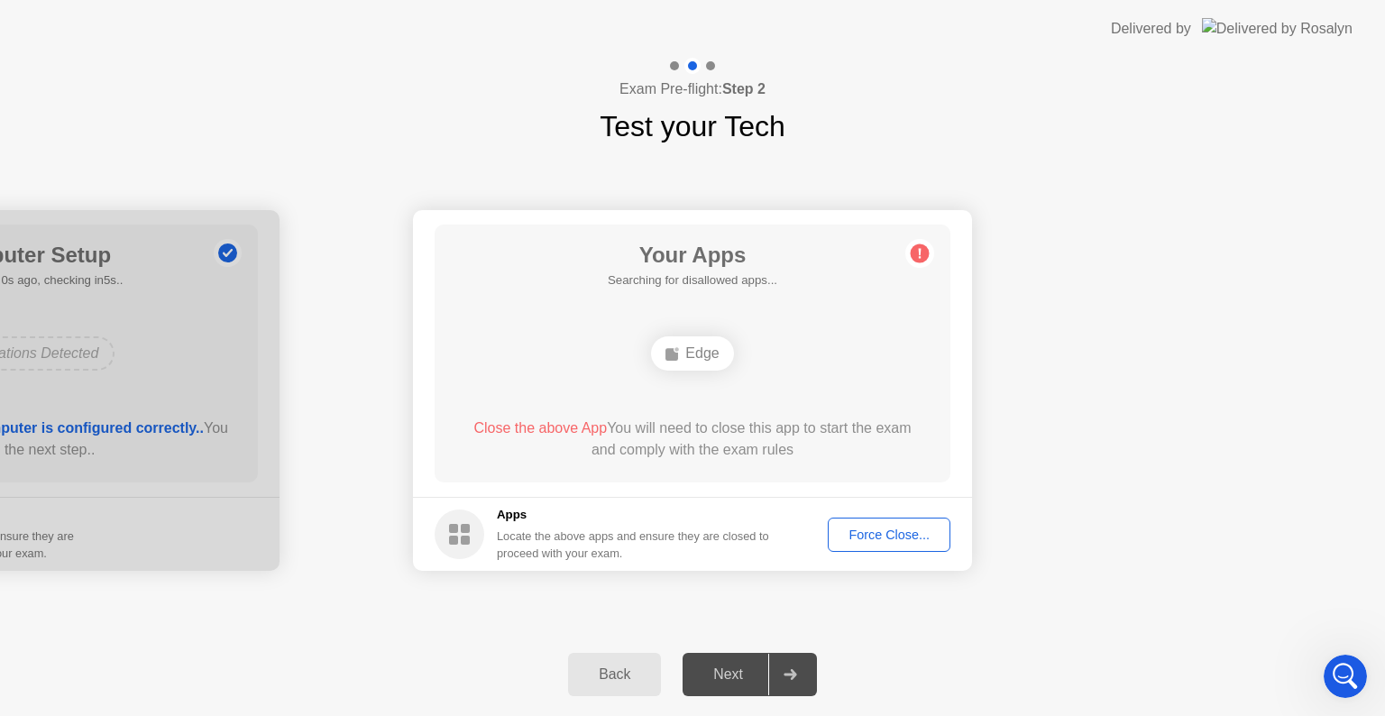
click at [906, 530] on div "Force Close..." at bounding box center [889, 535] width 110 height 14
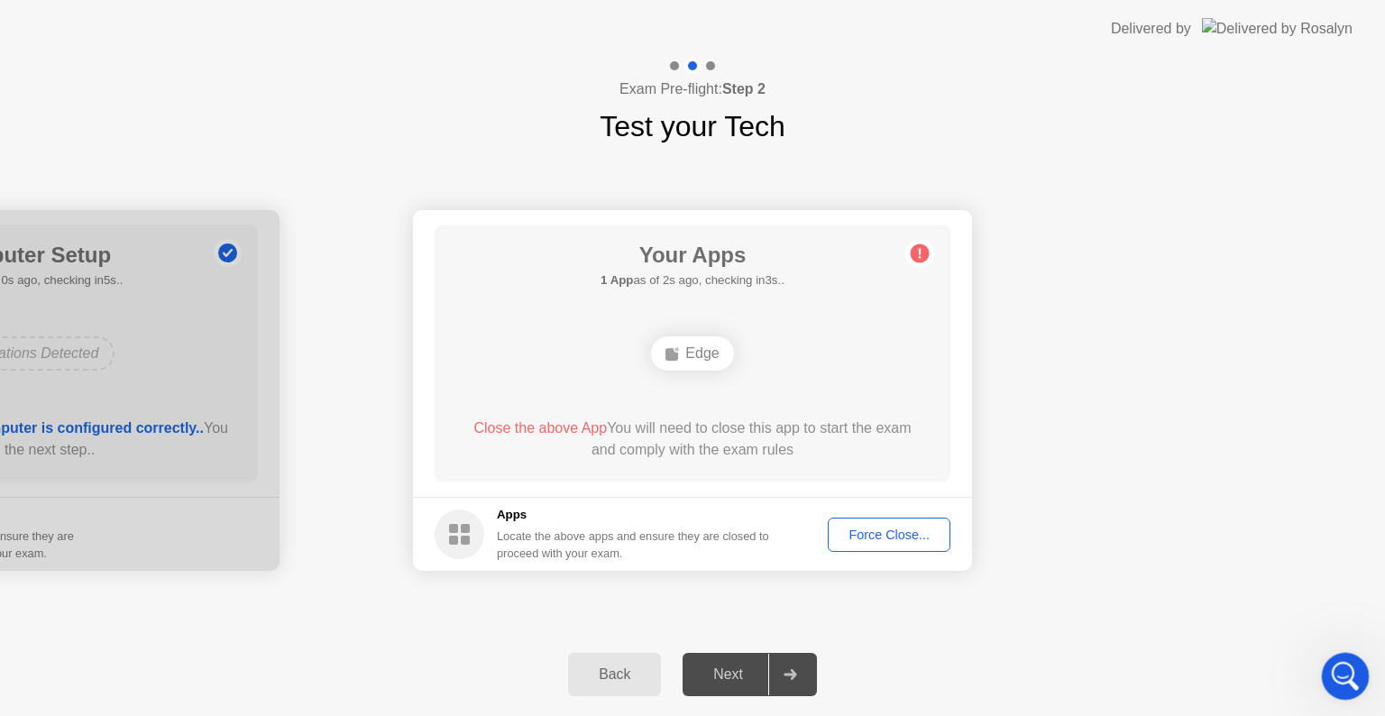
click at [1365, 687] on html at bounding box center [1342, 673] width 43 height 43
click at [1335, 671] on icon "Open Intercom Messenger" at bounding box center [1344, 674] width 30 height 30
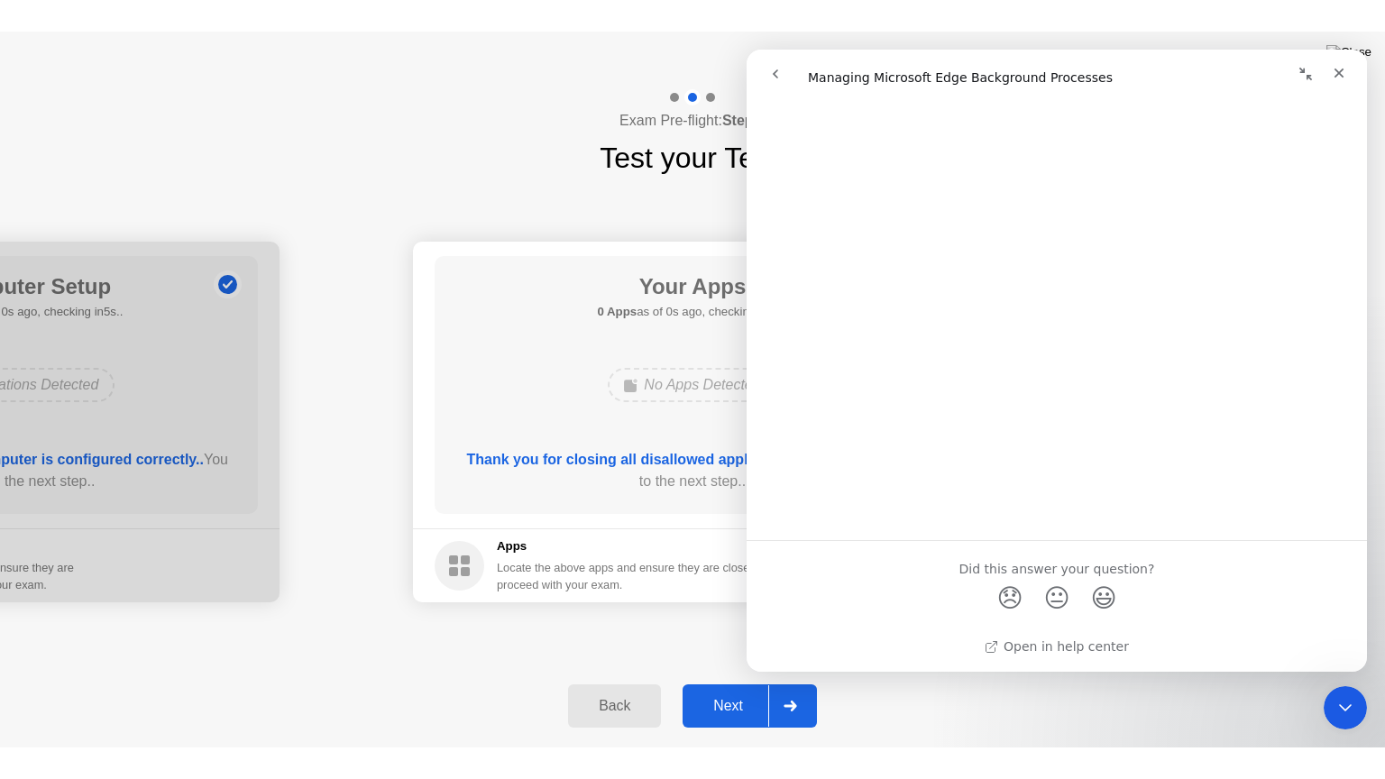
scroll to position [1696, 0]
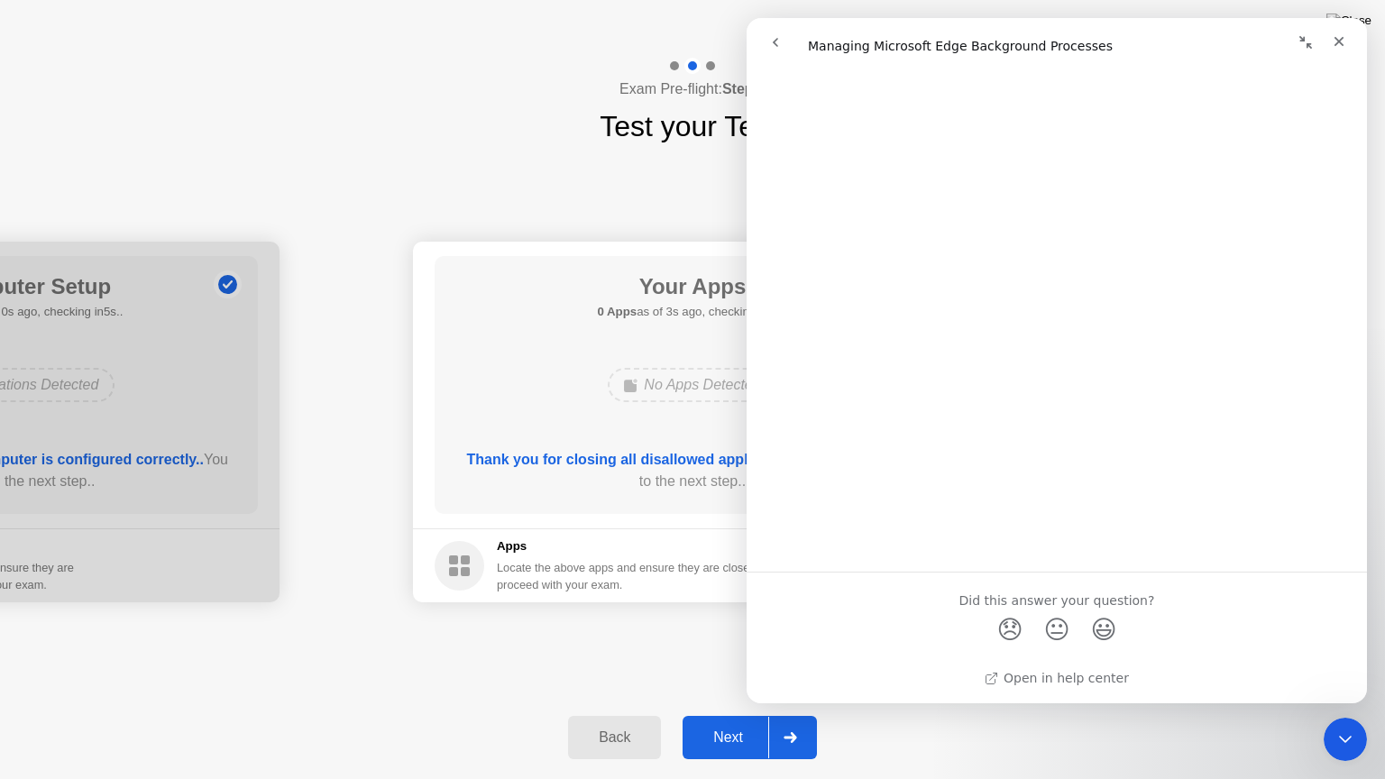
click at [780, 44] on icon "go back" at bounding box center [775, 42] width 14 height 14
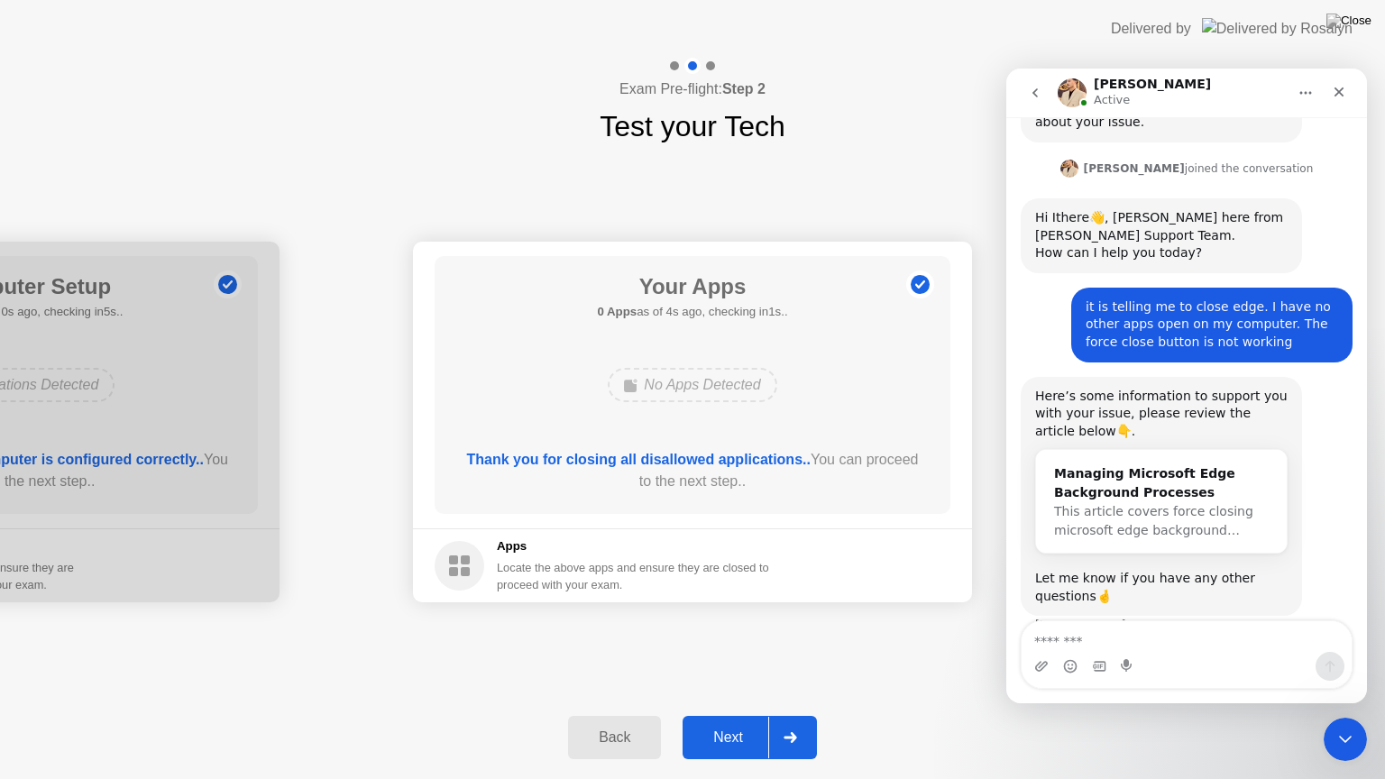
scroll to position [648, 0]
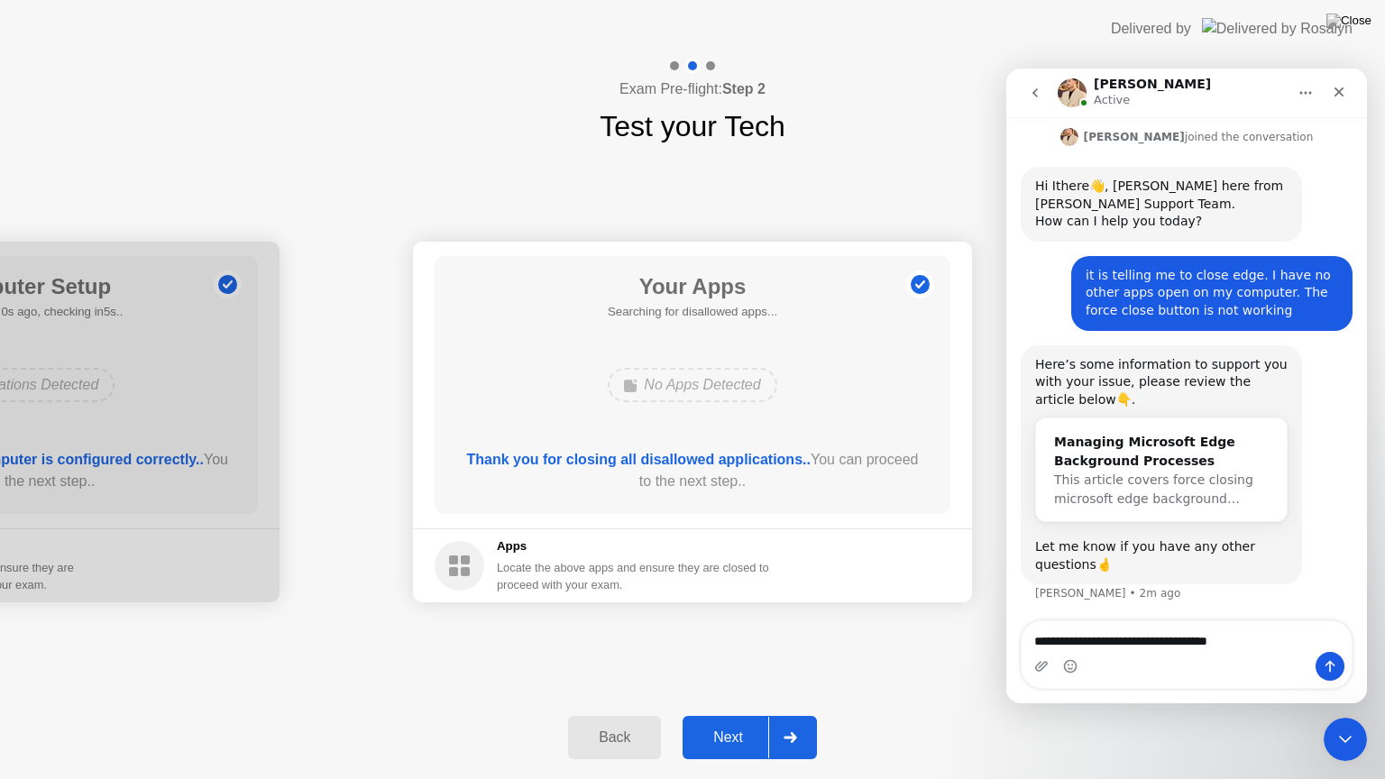
type textarea "**********"
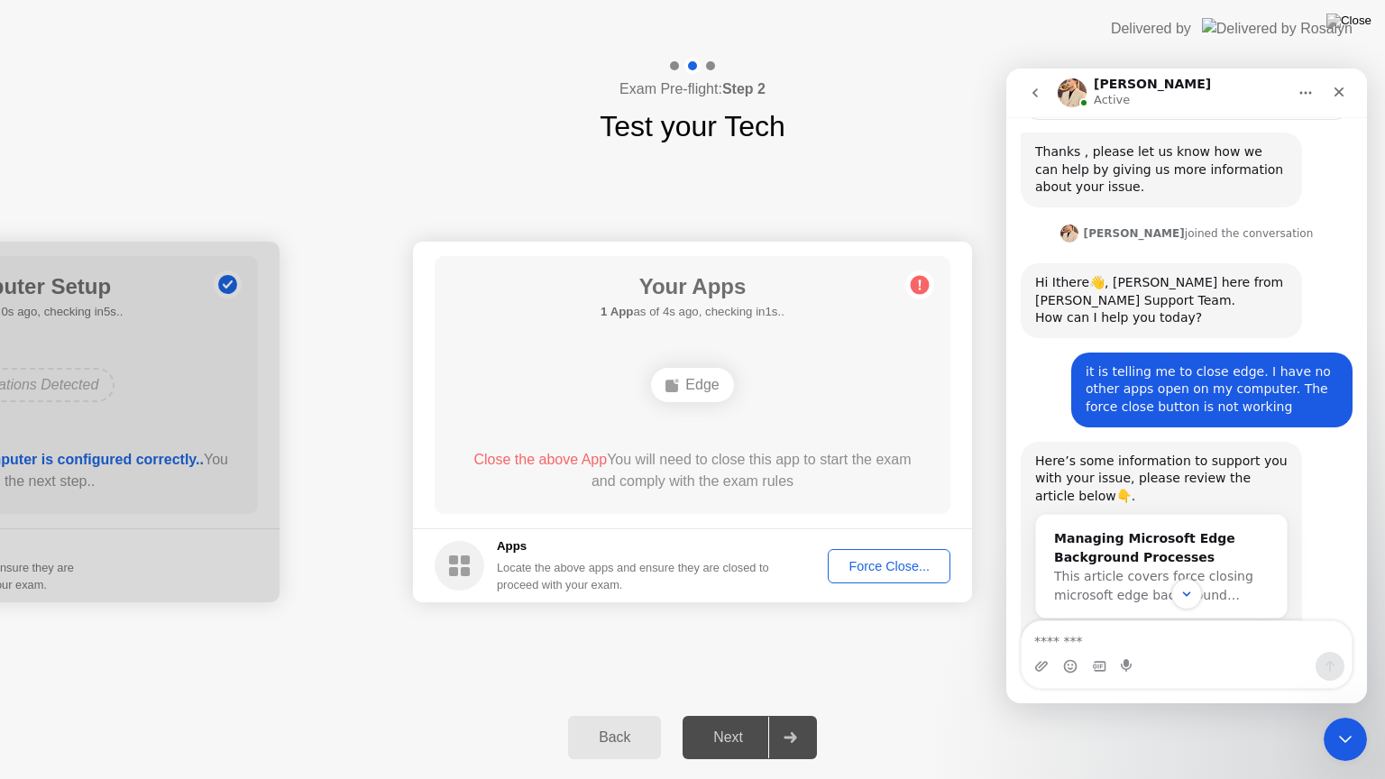
scroll to position [703, 0]
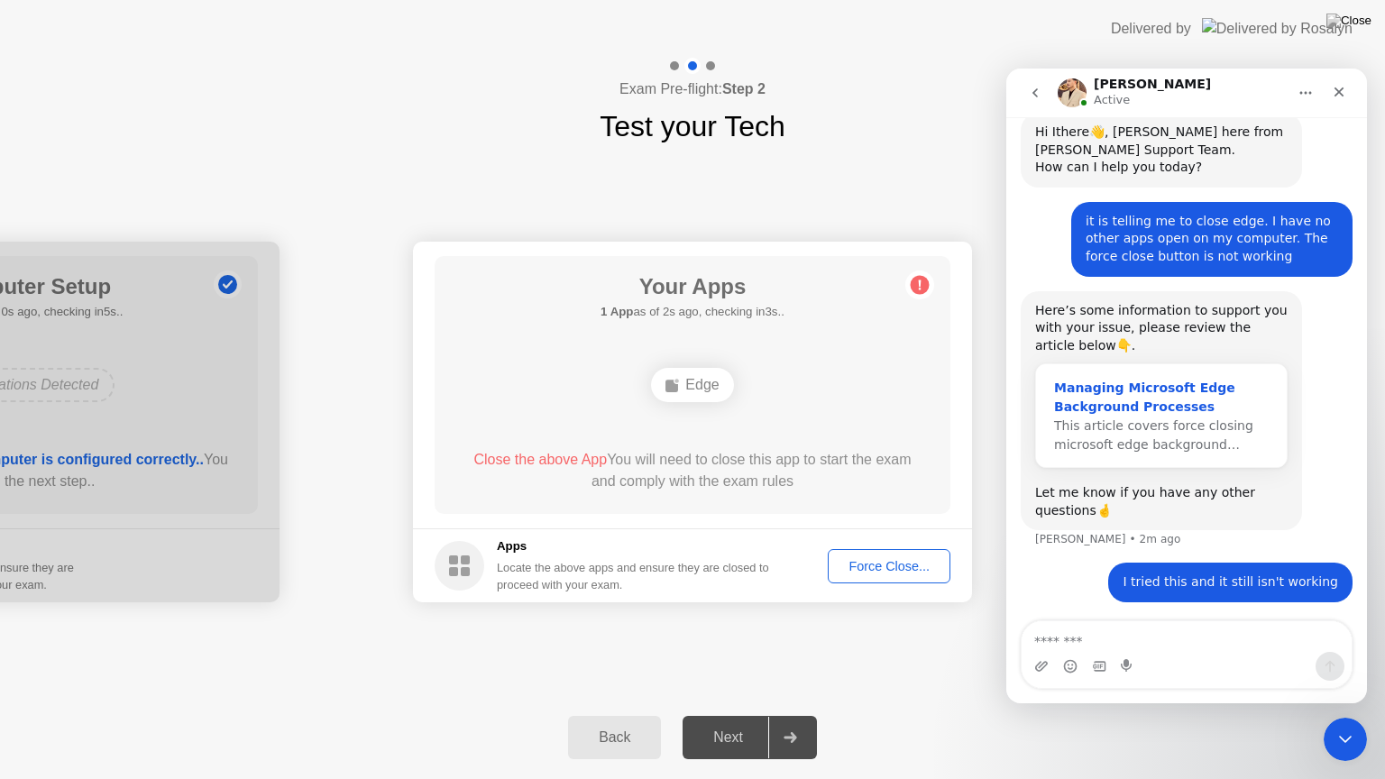
click at [1196, 427] on span "This article covers force closing microsoft edge background…" at bounding box center [1153, 434] width 199 height 33
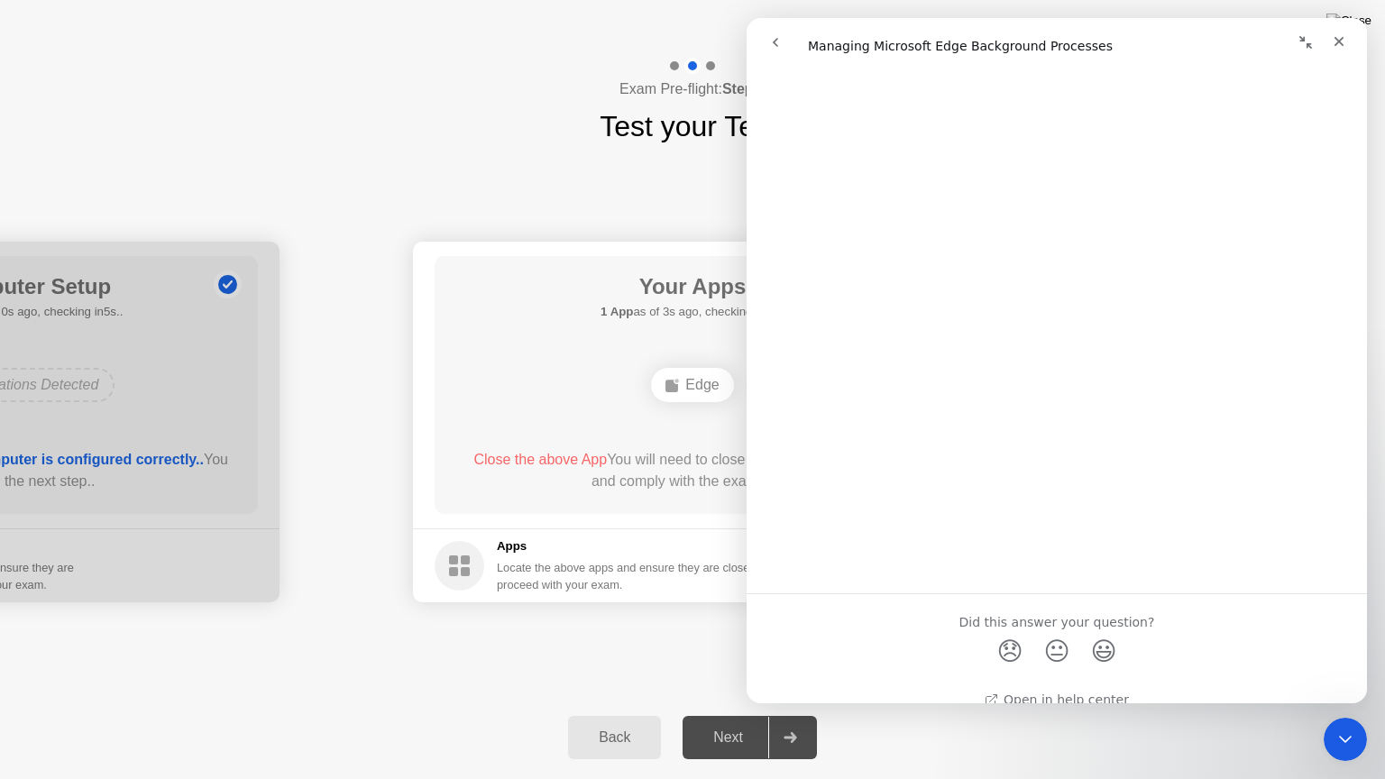
scroll to position [1696, 0]
click at [773, 40] on icon "go back" at bounding box center [775, 42] width 14 height 14
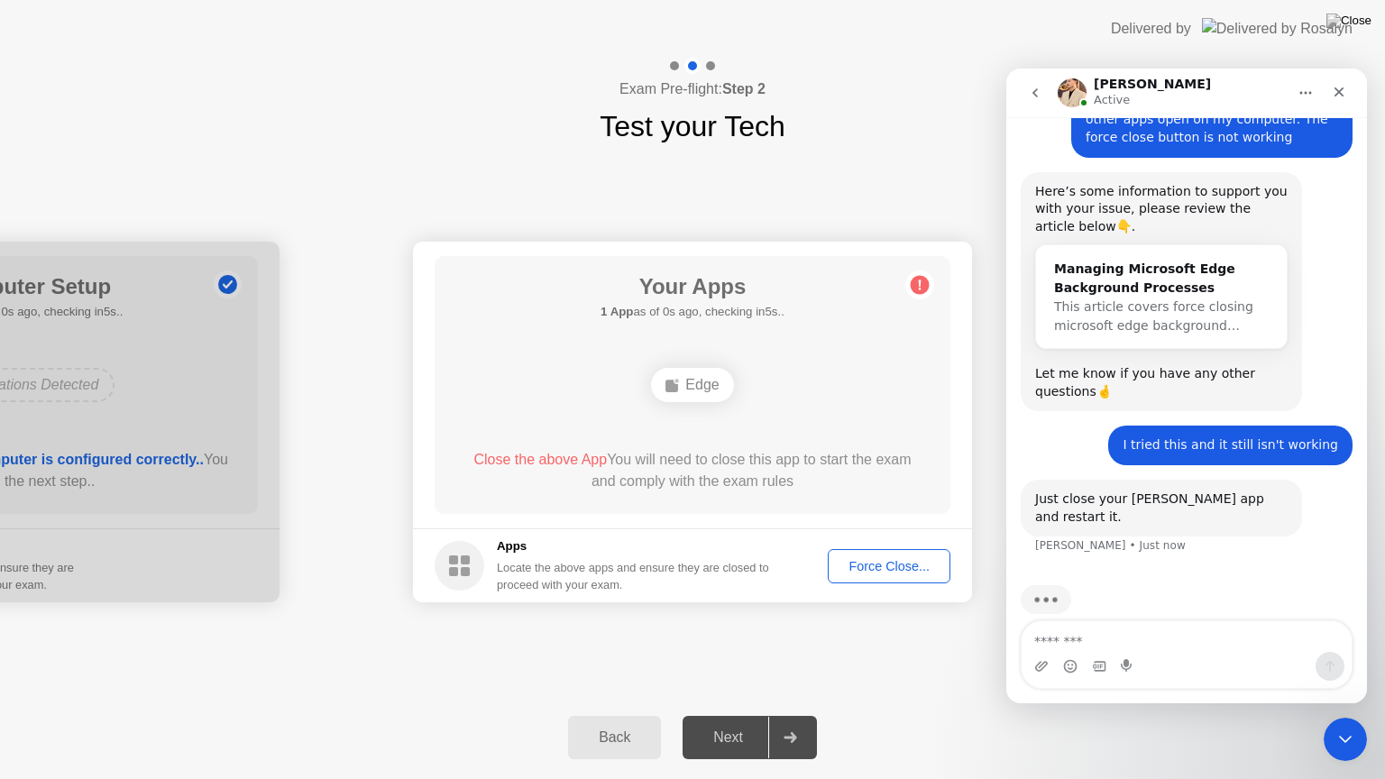
scroll to position [826, 0]
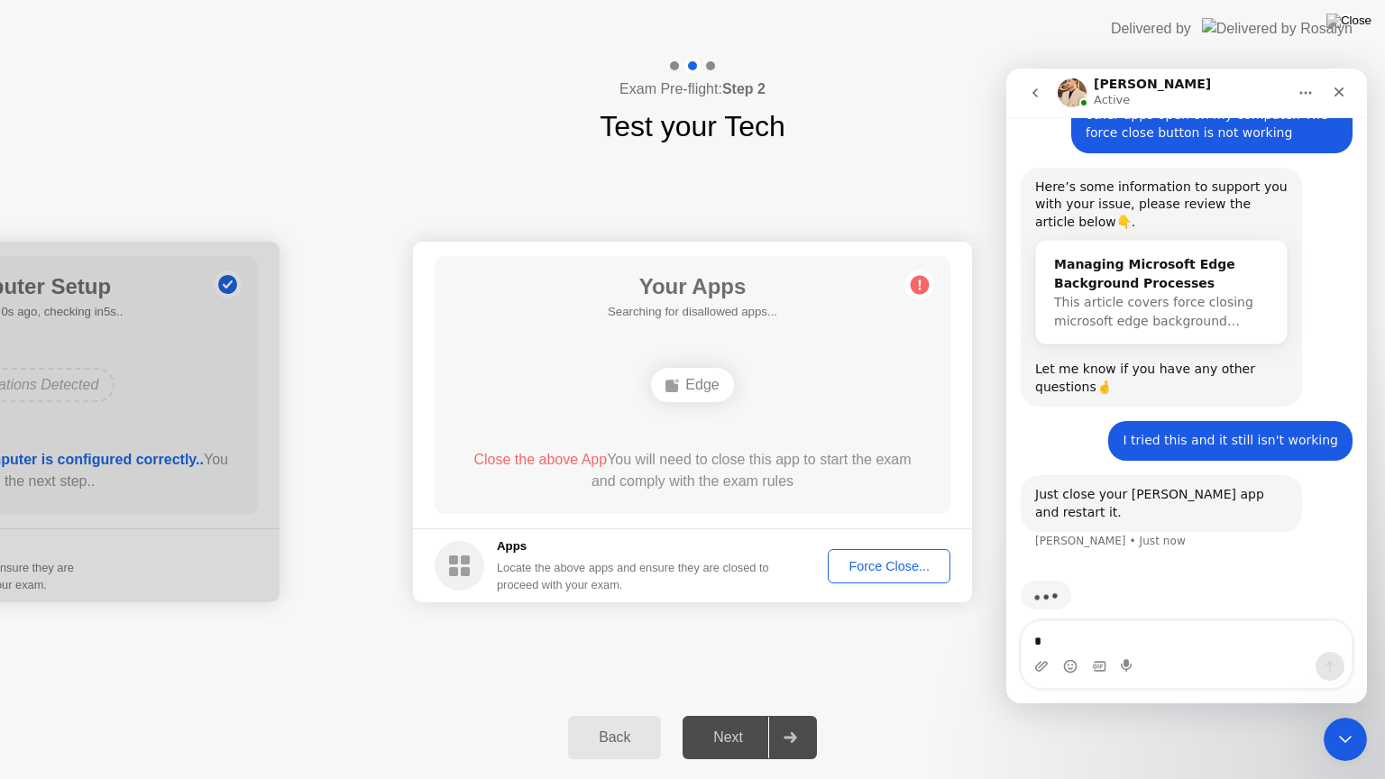
type textarea "**"
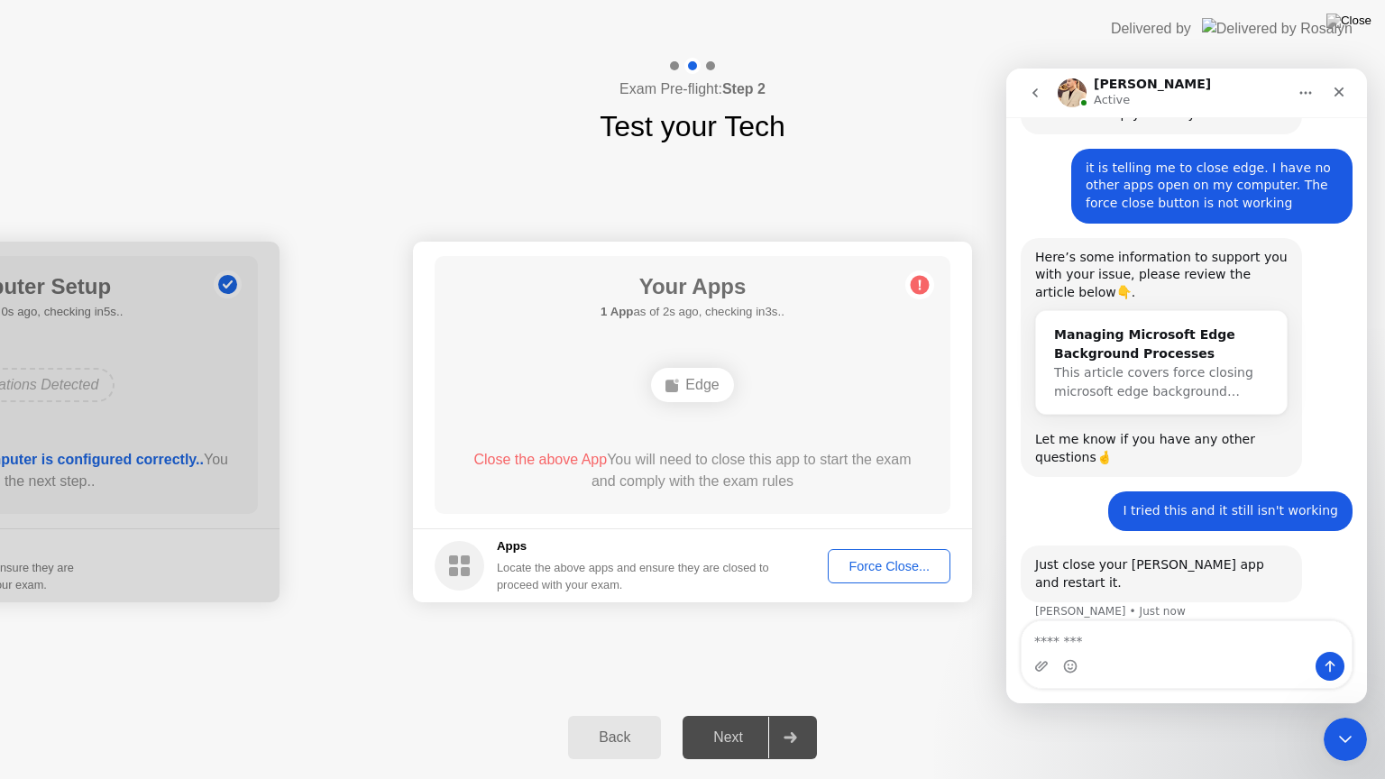
scroll to position [810, 0]
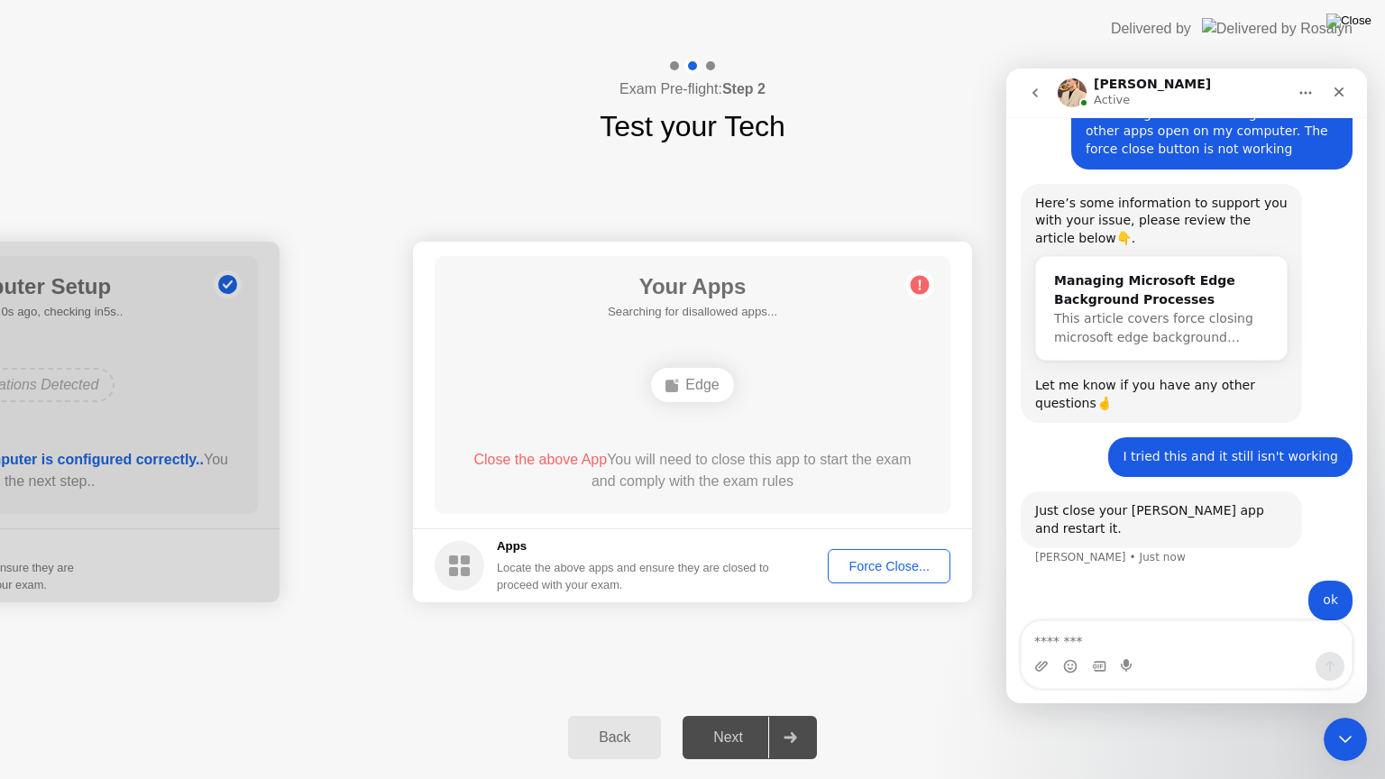
click at [1358, 23] on img at bounding box center [1349, 21] width 45 height 14
